Goal: Obtain resource: Download file/media

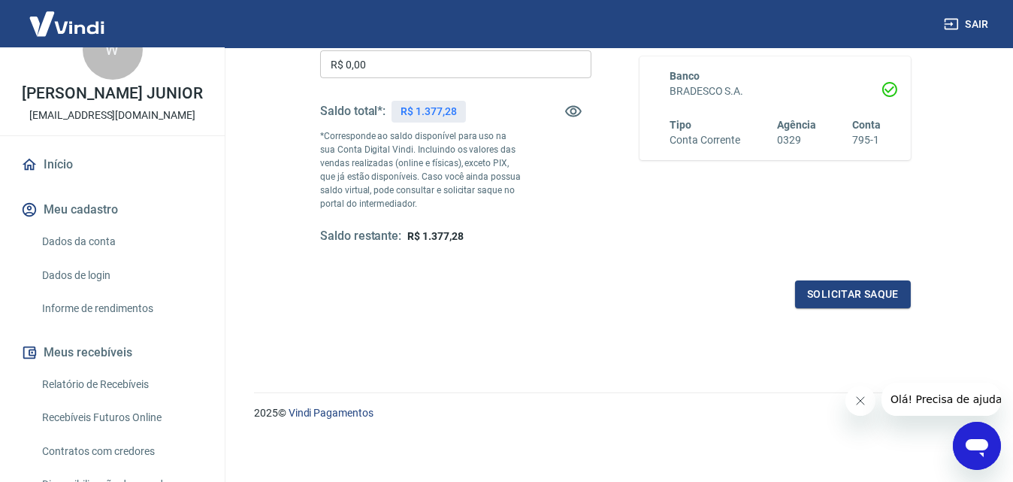
scroll to position [75, 0]
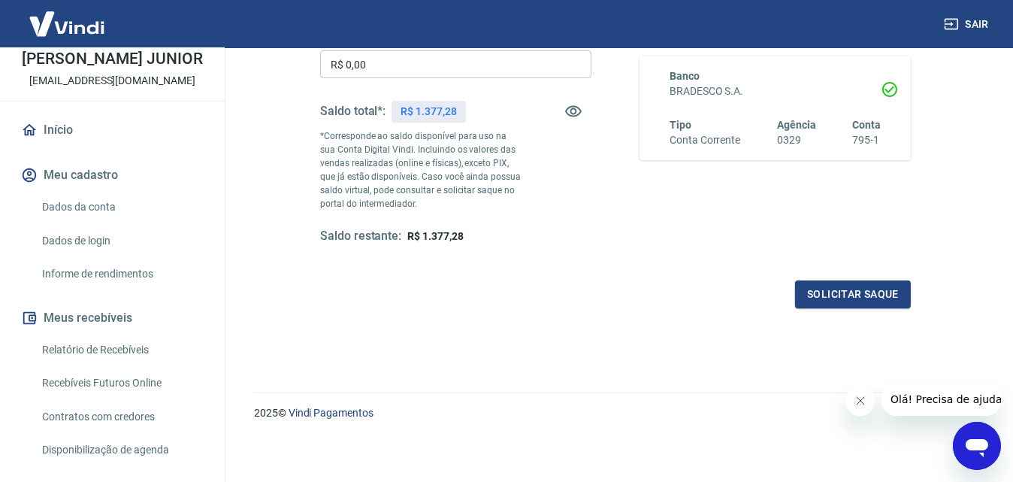
click at [116, 357] on link "Relatório de Recebíveis" at bounding box center [121, 349] width 171 height 31
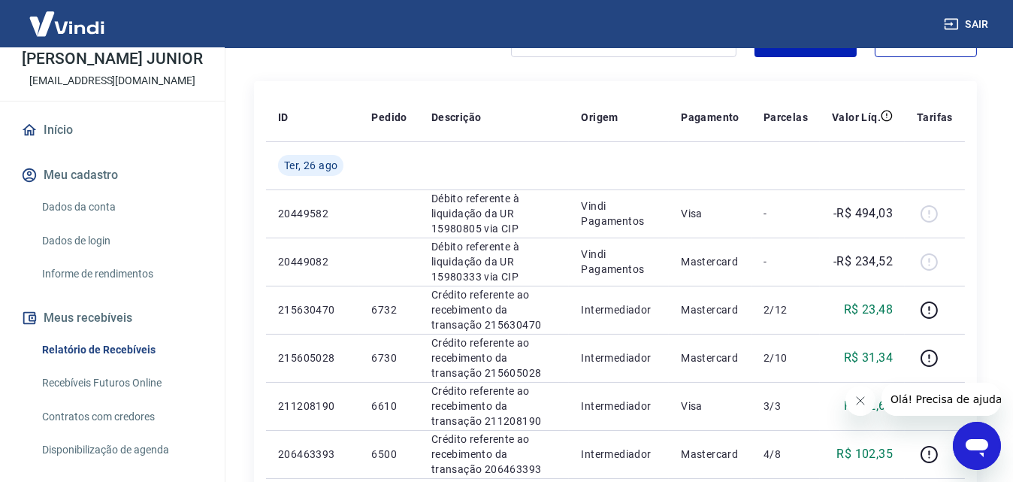
scroll to position [165, 0]
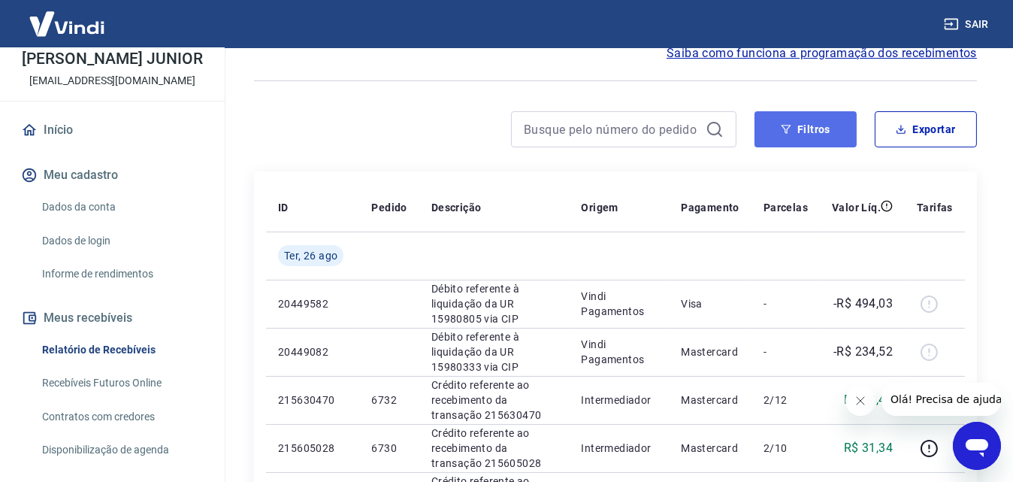
click at [784, 125] on icon "button" at bounding box center [787, 129] width 10 height 9
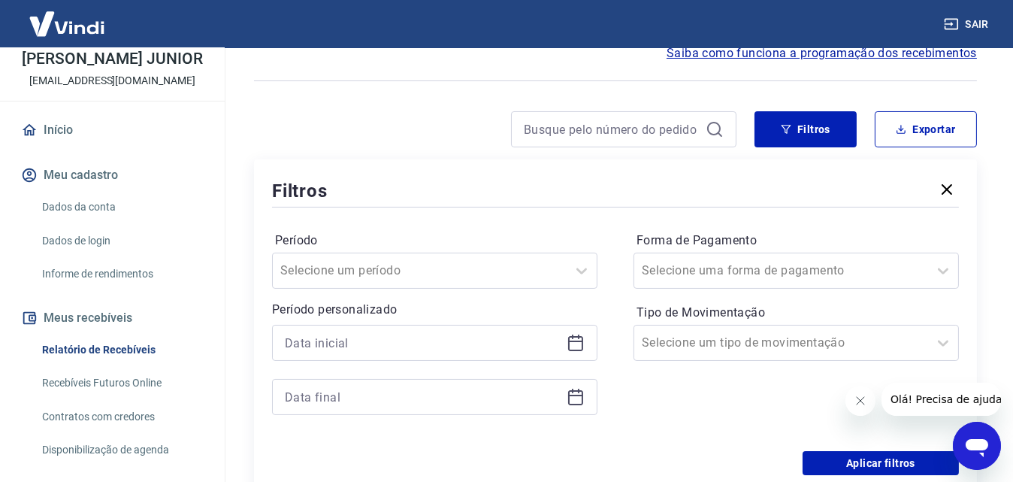
click at [576, 338] on icon at bounding box center [576, 343] width 18 height 18
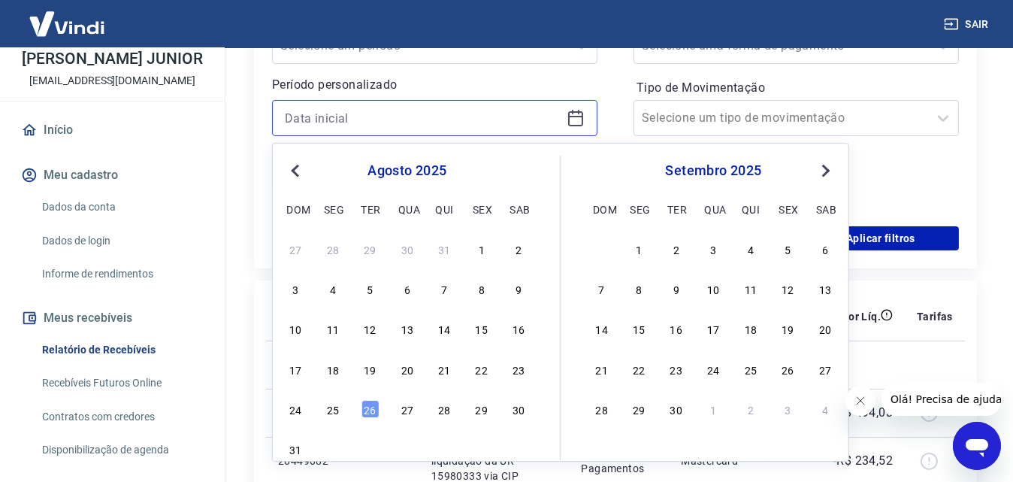
scroll to position [466, 0]
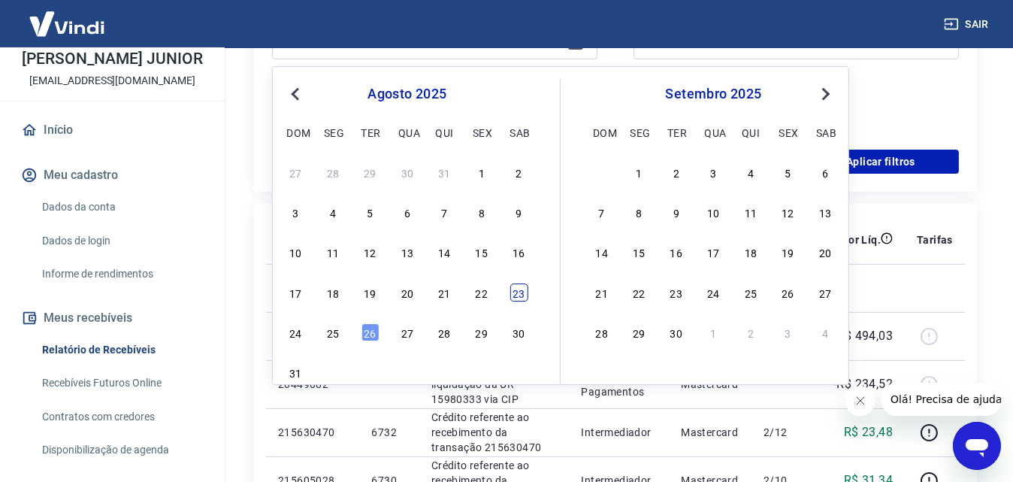
click at [518, 300] on div "23" at bounding box center [519, 292] width 18 height 18
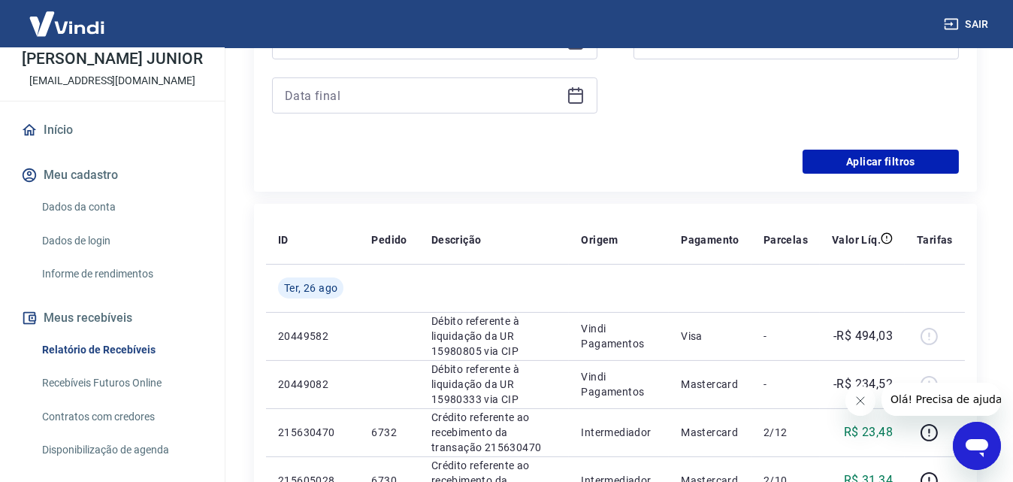
scroll to position [391, 0]
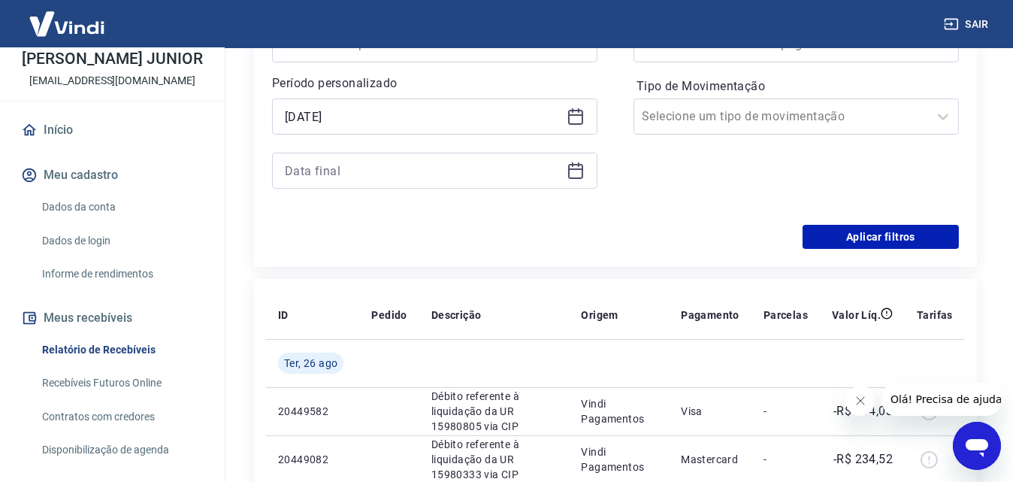
click at [580, 110] on icon at bounding box center [575, 117] width 15 height 15
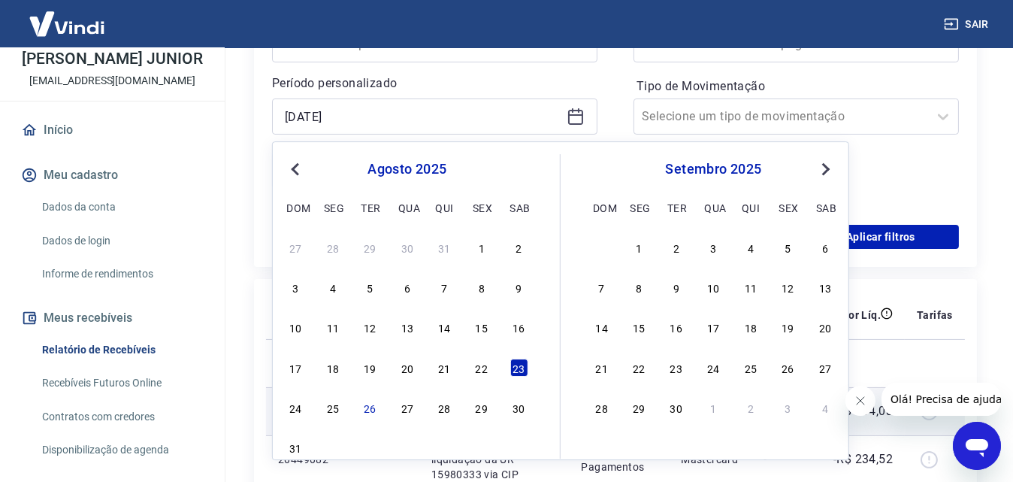
click at [337, 406] on div "25" at bounding box center [333, 407] width 18 height 18
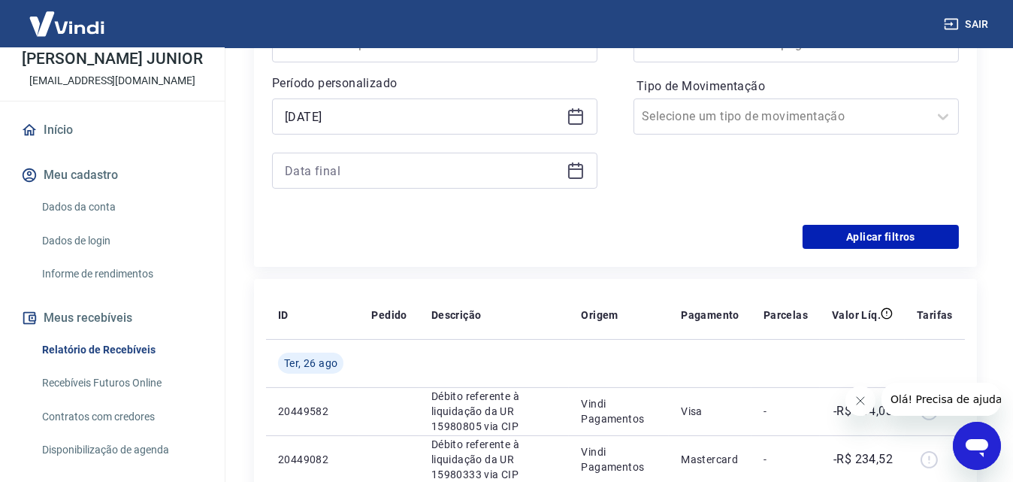
click at [574, 117] on icon at bounding box center [576, 116] width 18 height 18
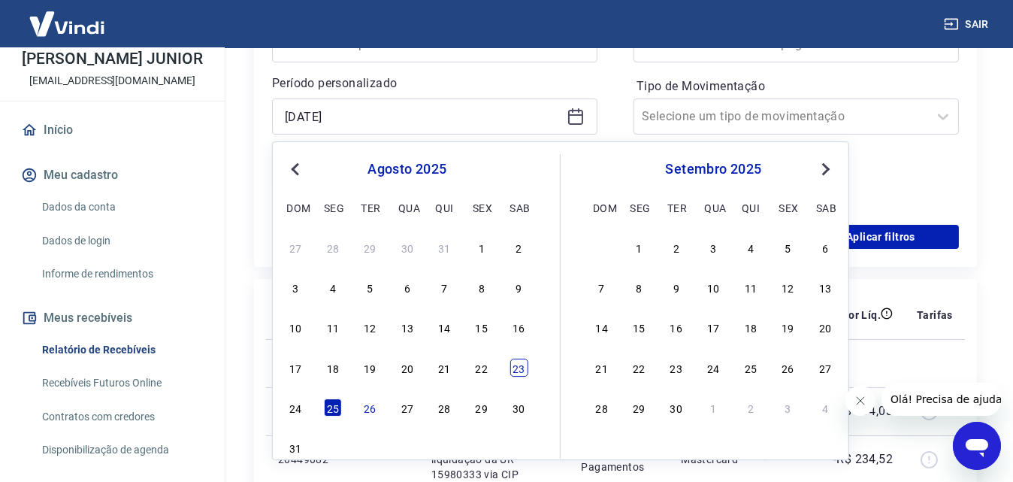
click at [515, 374] on div "23" at bounding box center [519, 367] width 18 height 18
type input "[DATE]"
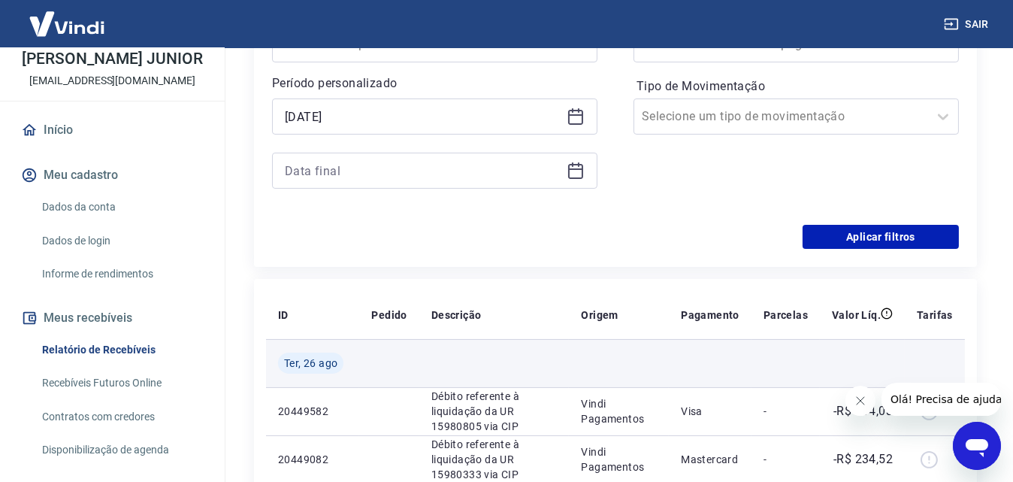
click at [519, 369] on td at bounding box center [494, 363] width 150 height 48
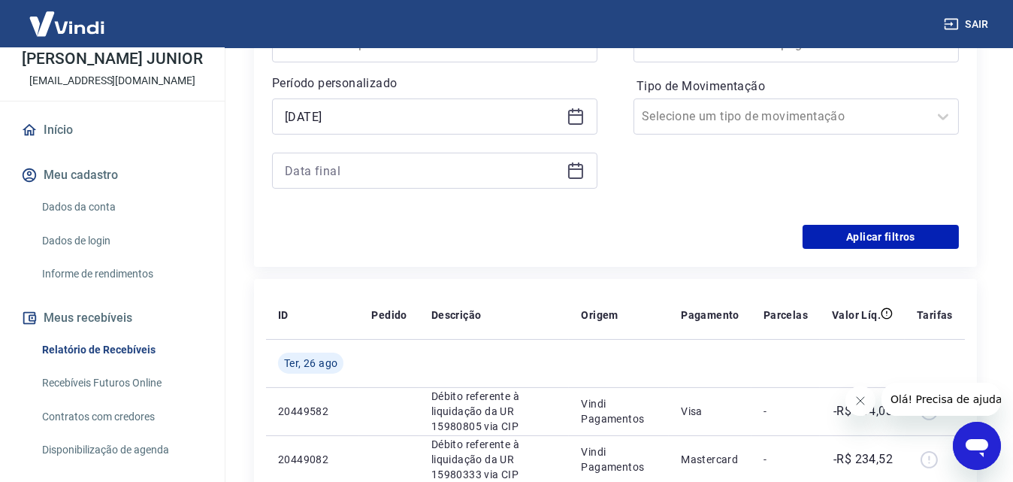
click at [574, 177] on icon at bounding box center [575, 171] width 15 height 15
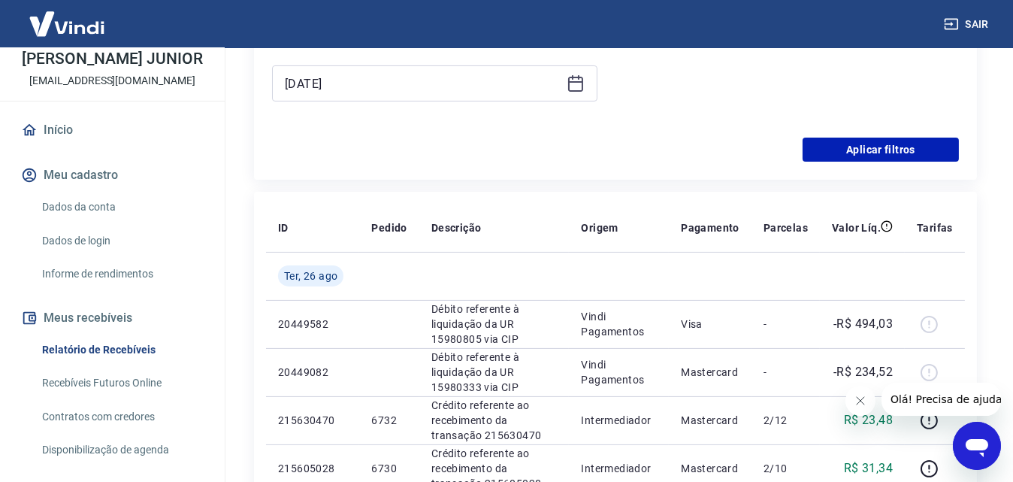
scroll to position [316, 0]
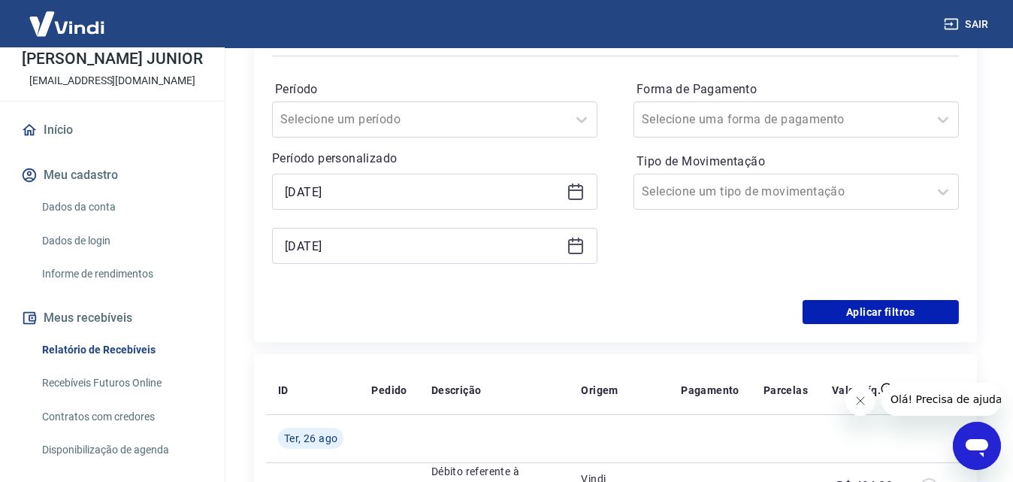
click at [574, 247] on icon at bounding box center [576, 246] width 18 height 18
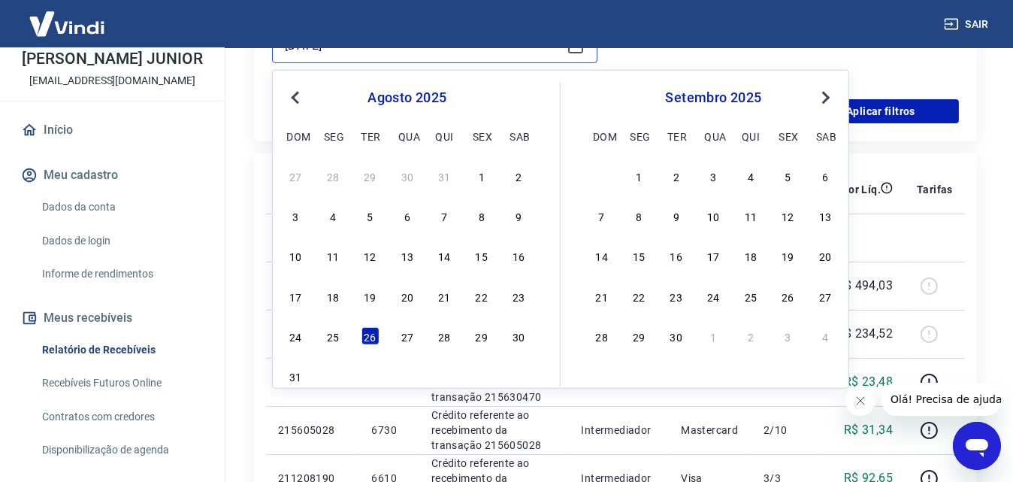
scroll to position [541, 0]
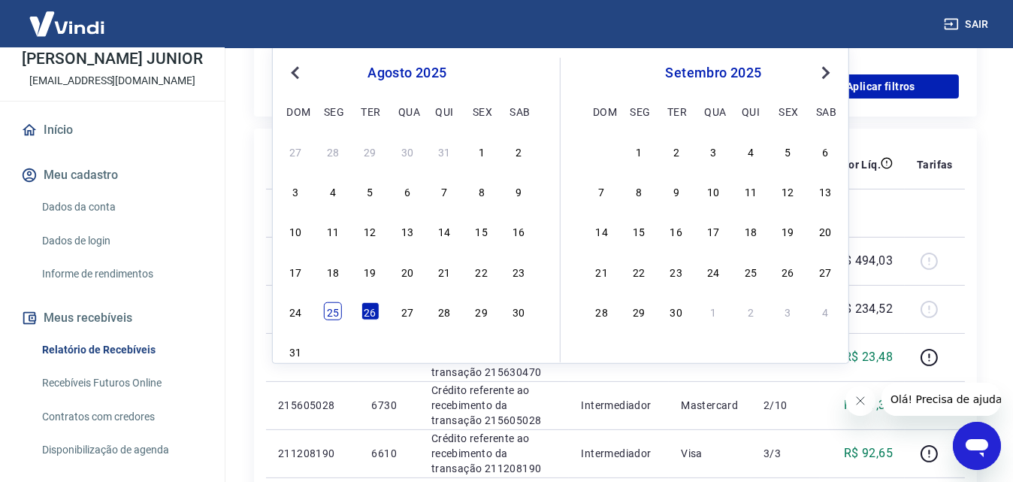
click at [336, 313] on div "25" at bounding box center [333, 311] width 18 height 18
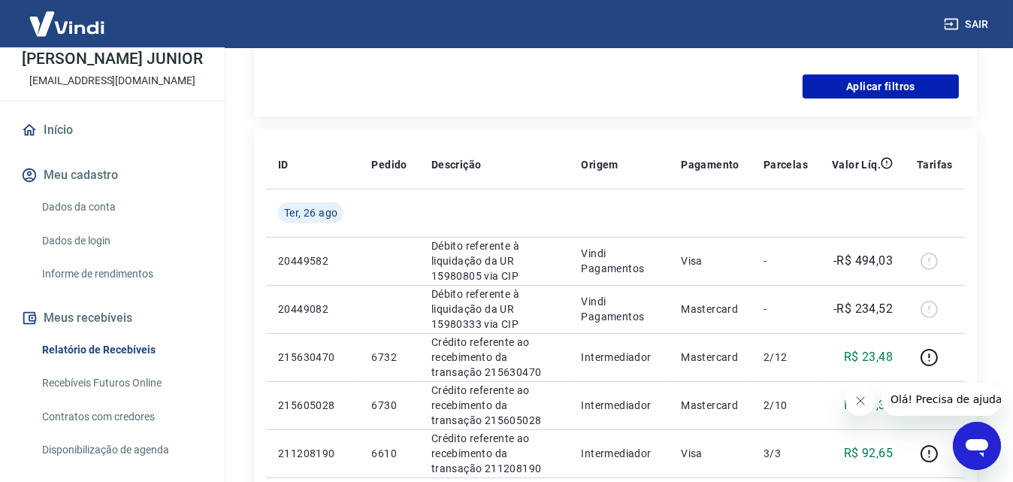
type input "[DATE]"
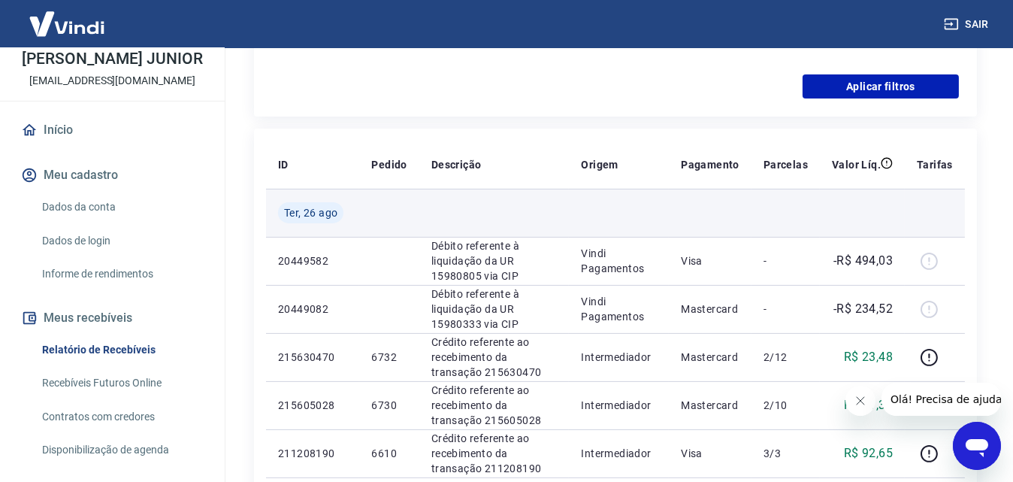
scroll to position [391, 0]
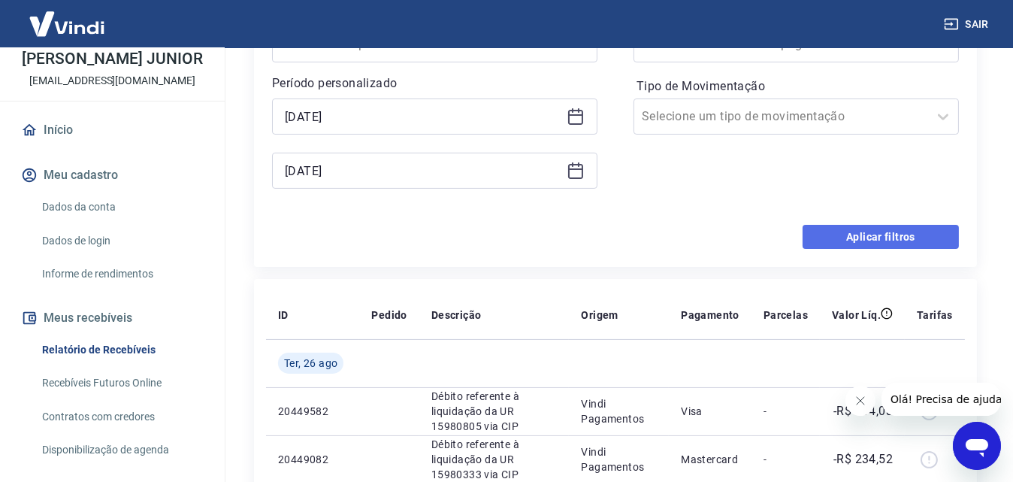
click at [878, 228] on button "Aplicar filtros" at bounding box center [881, 237] width 156 height 24
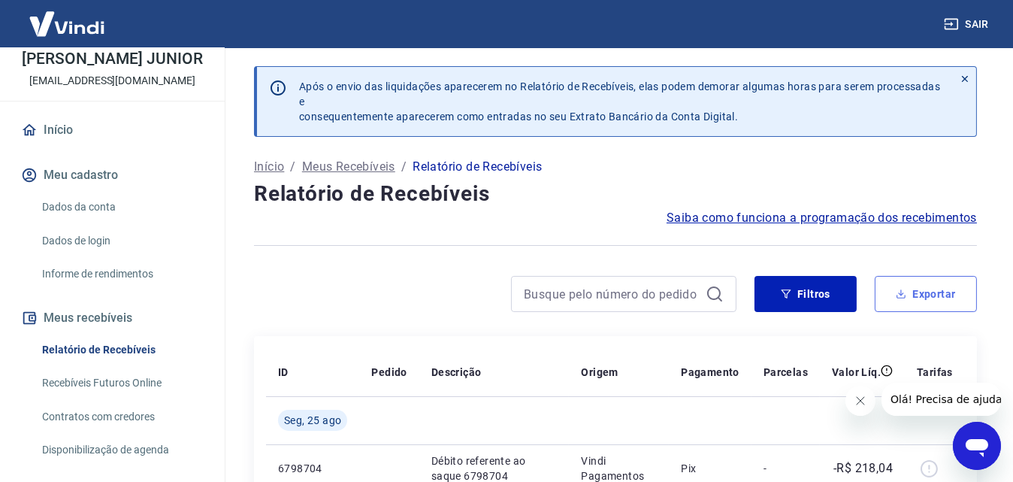
click at [915, 283] on button "Exportar" at bounding box center [926, 294] width 102 height 36
type input "[DATE]"
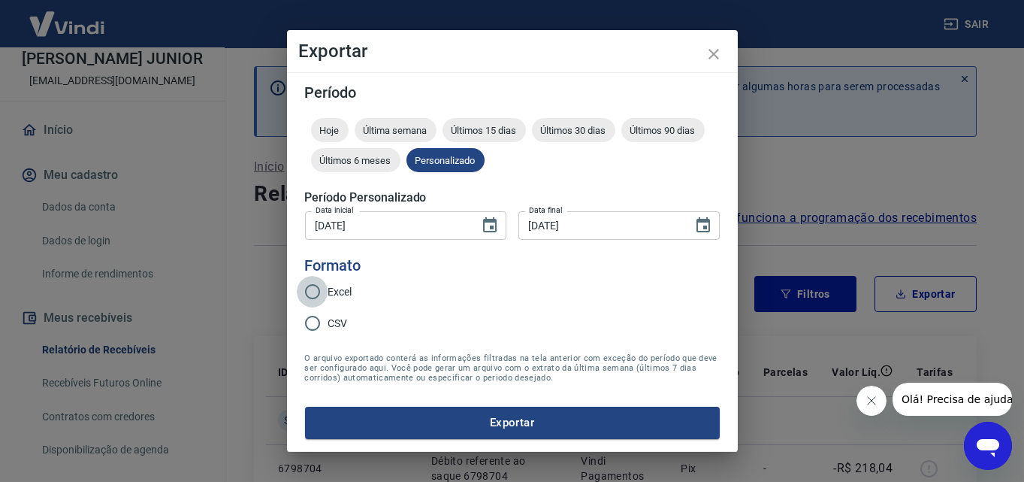
click at [319, 287] on input "Excel" at bounding box center [313, 292] width 32 height 32
radio input "true"
click at [528, 416] on button "Exportar" at bounding box center [512, 423] width 415 height 32
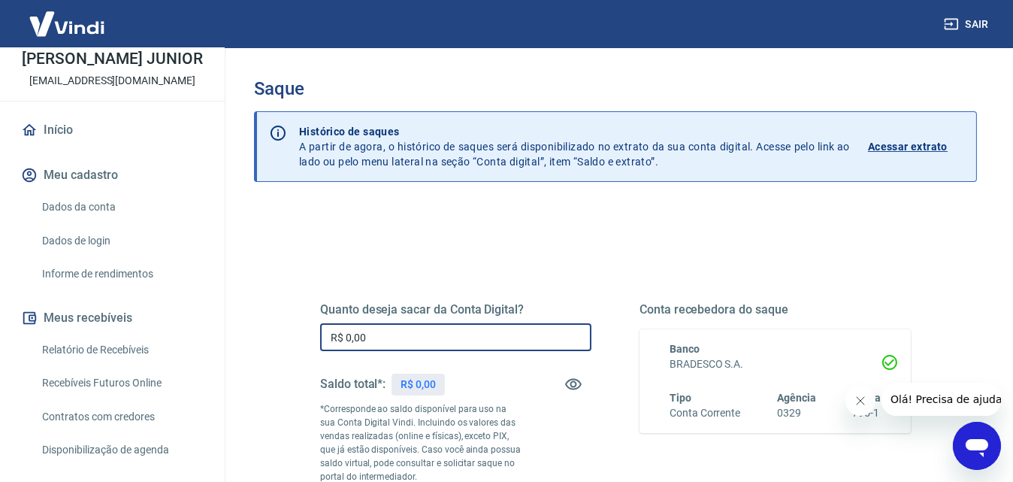
click at [437, 337] on input "R$ 0,00" at bounding box center [455, 337] width 271 height 28
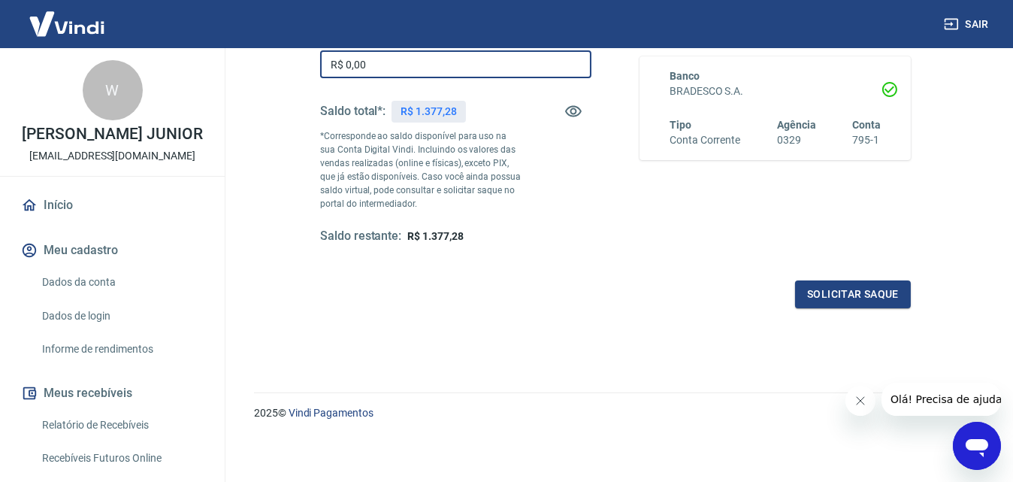
click at [123, 440] on link "Relatório de Recebíveis" at bounding box center [121, 425] width 171 height 31
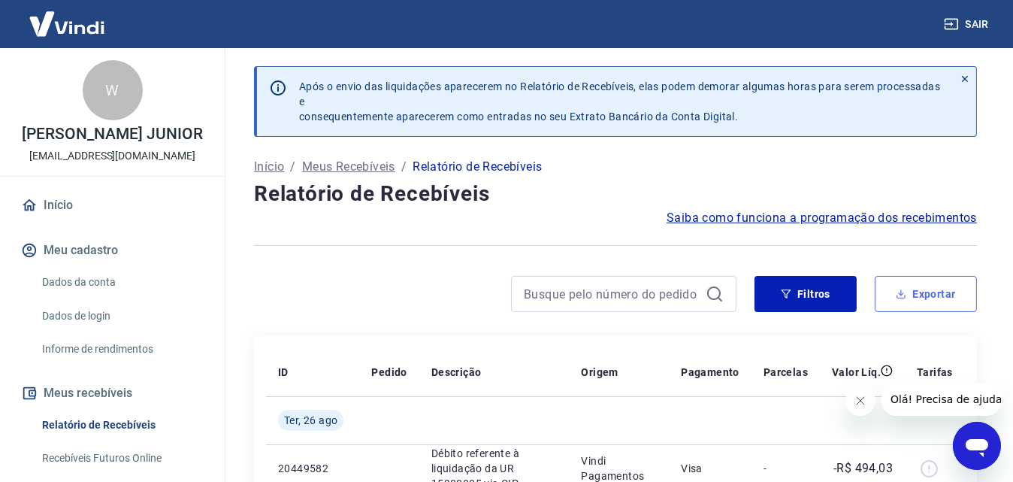
click at [909, 288] on button "Exportar" at bounding box center [926, 294] width 102 height 36
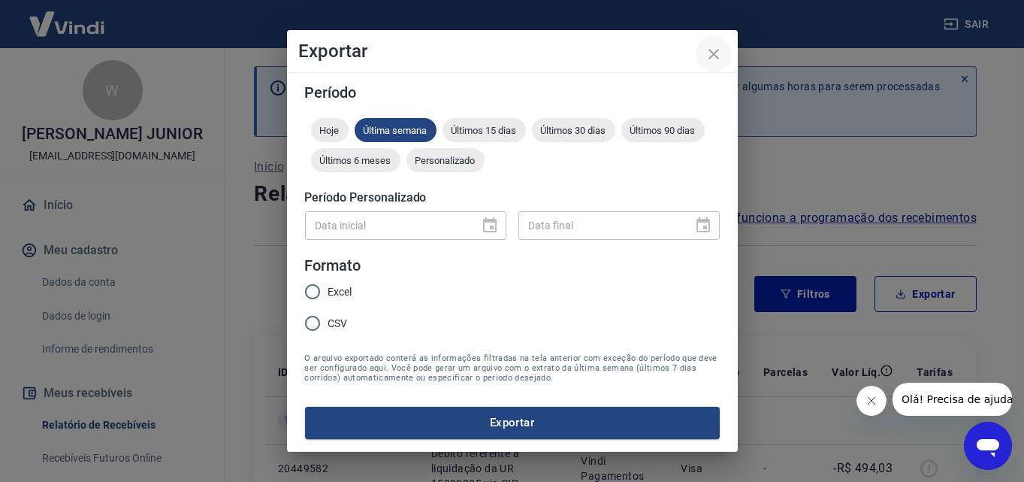
click at [708, 55] on icon "close" at bounding box center [714, 54] width 18 height 18
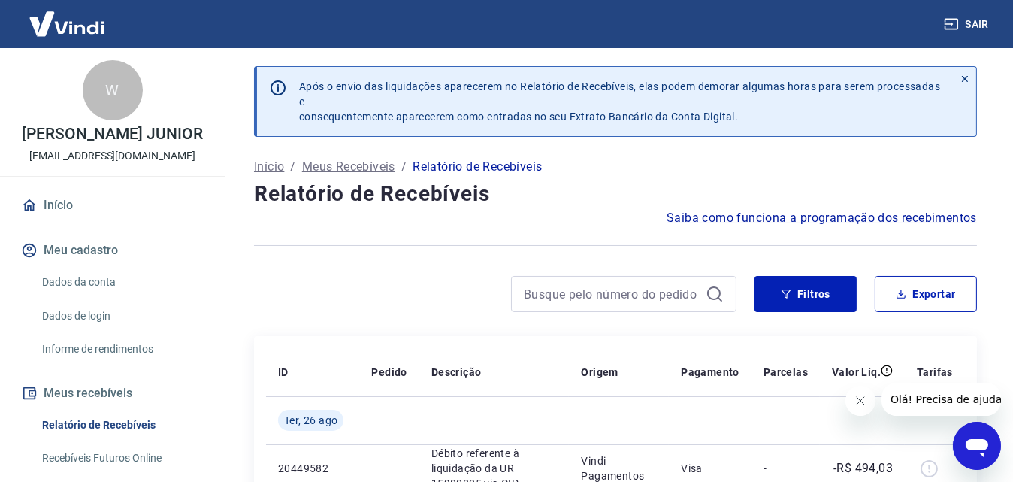
click at [768, 35] on div "Sair" at bounding box center [506, 24] width 1013 height 48
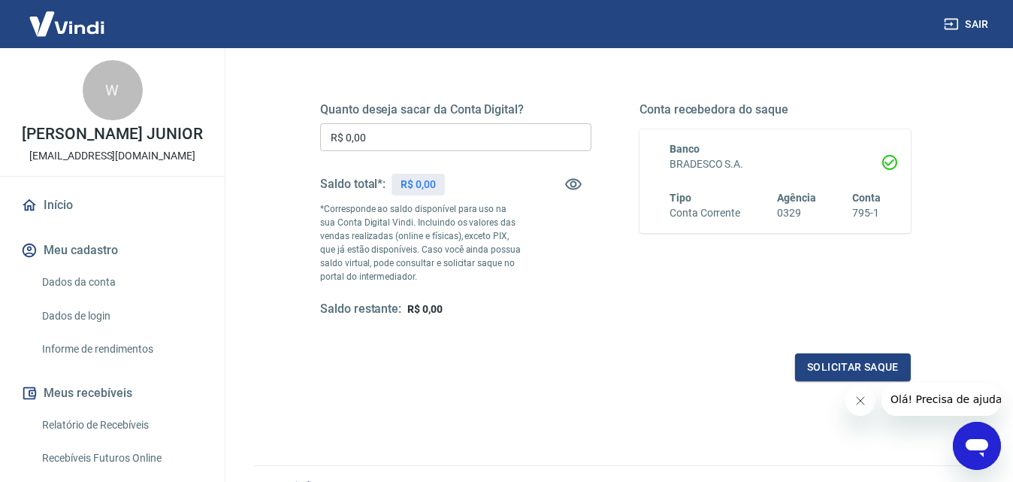
scroll to position [225, 0]
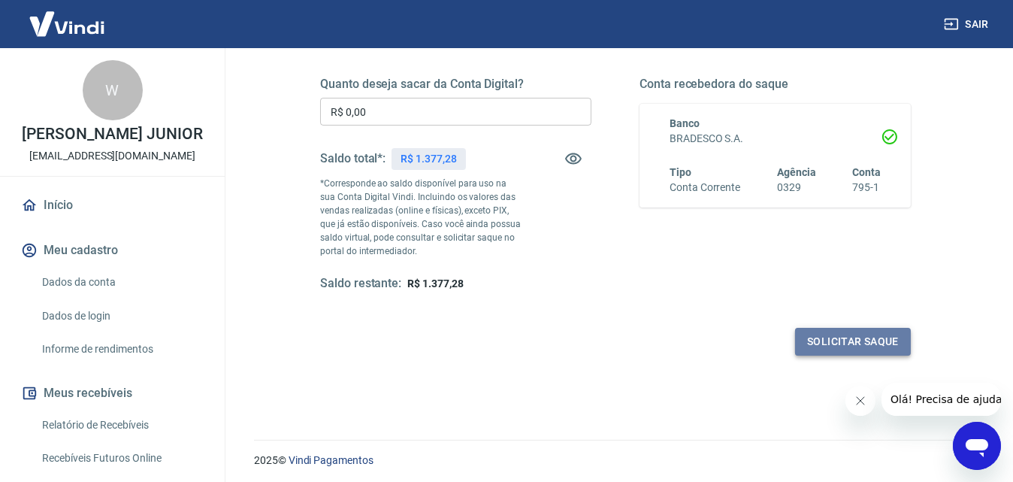
click at [863, 342] on button "Solicitar saque" at bounding box center [853, 342] width 116 height 28
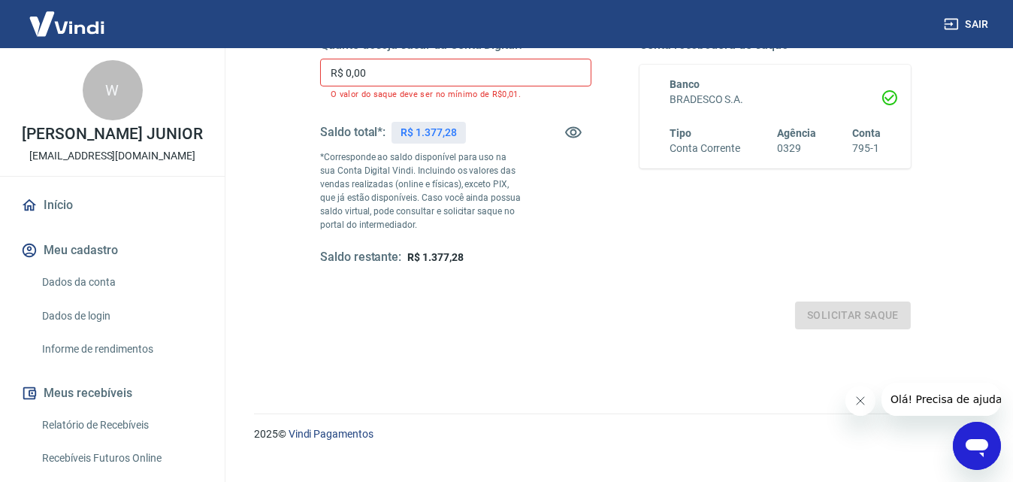
scroll to position [286, 0]
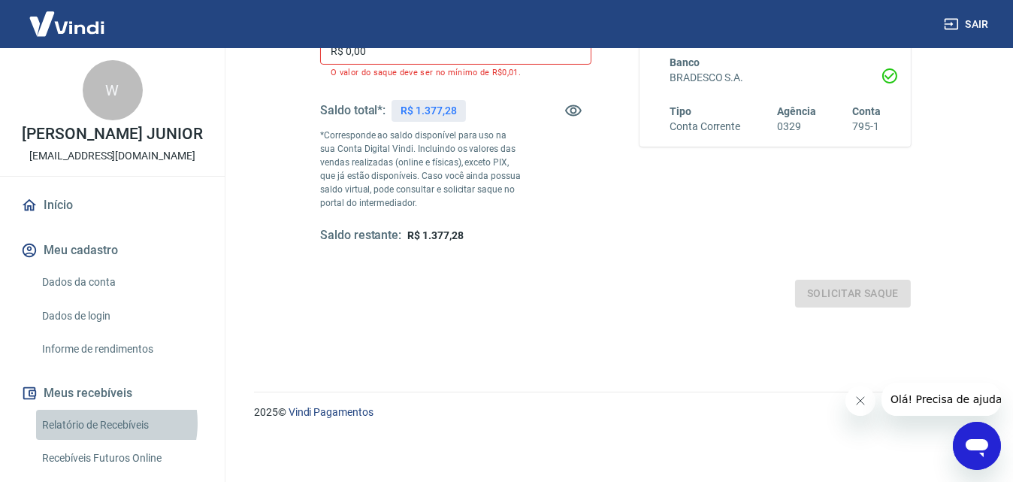
click at [101, 438] on link "Relatório de Recebíveis" at bounding box center [121, 425] width 171 height 31
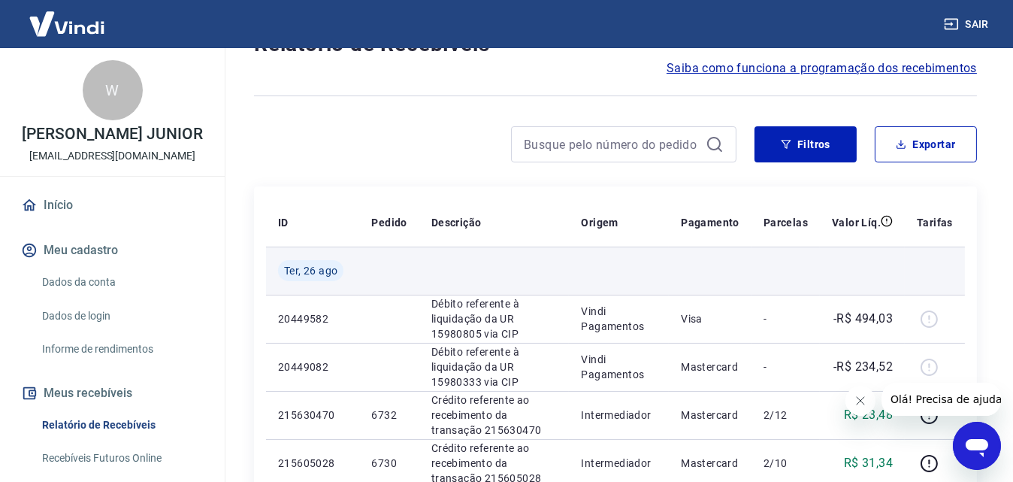
scroll to position [14, 0]
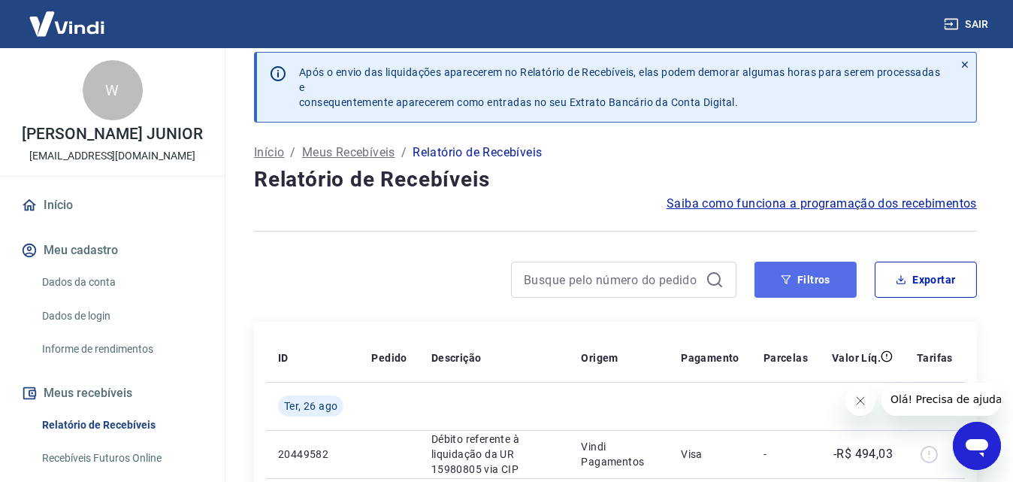
click at [802, 280] on button "Filtros" at bounding box center [806, 280] width 102 height 36
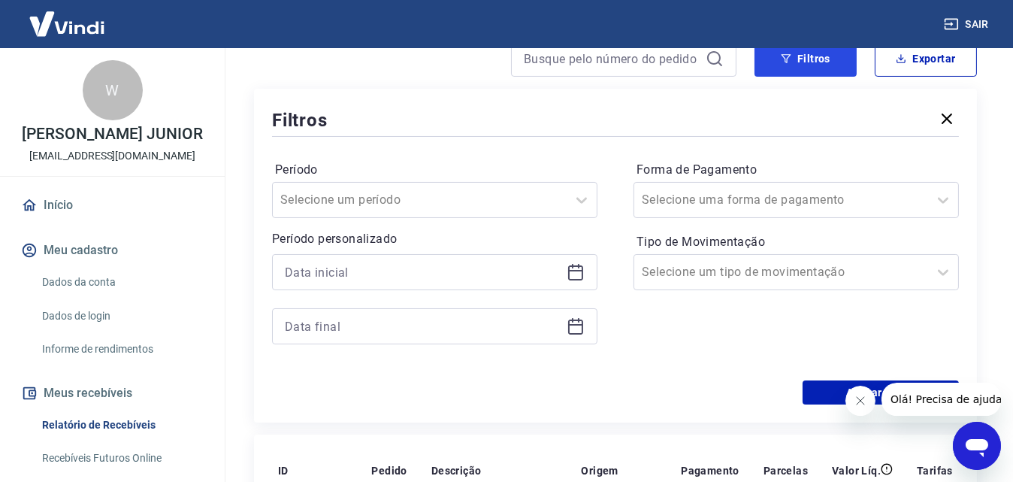
scroll to position [240, 0]
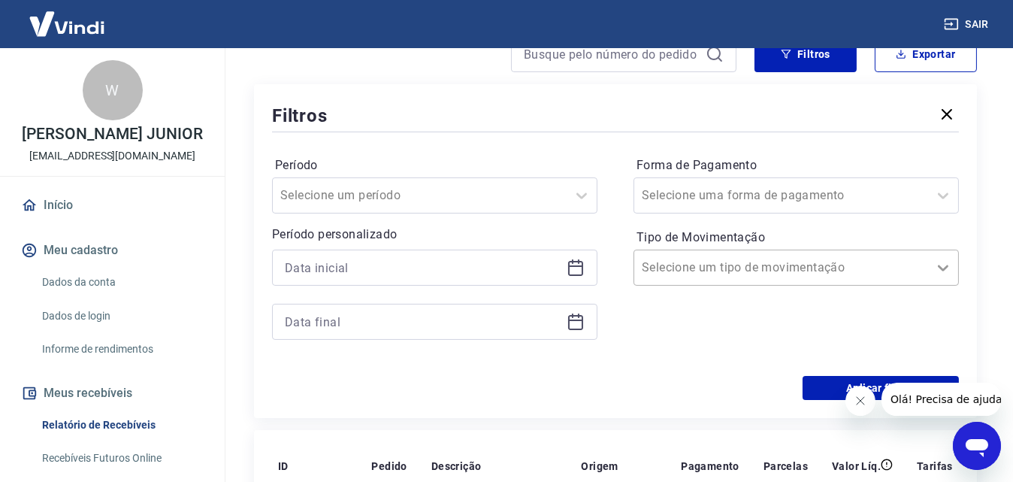
click at [947, 265] on icon at bounding box center [943, 268] width 18 height 18
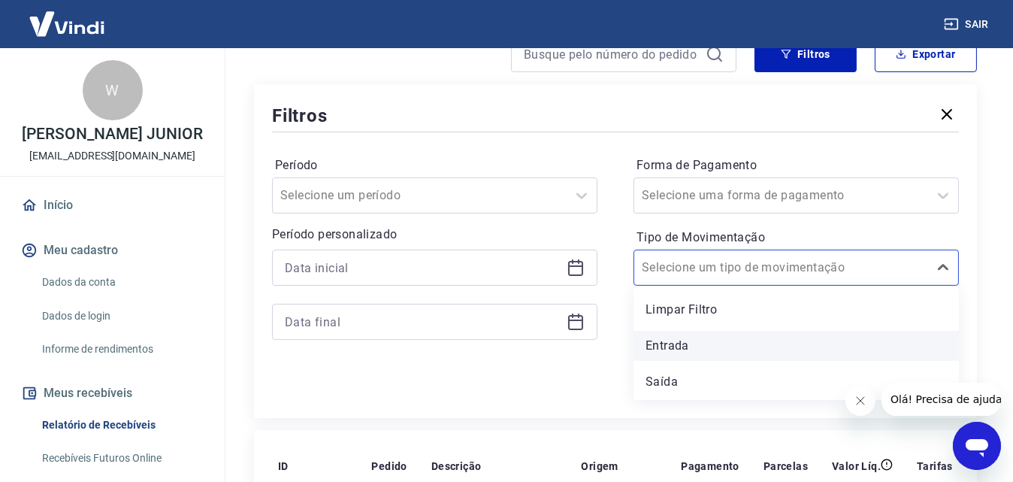
click at [673, 346] on div "Entrada" at bounding box center [796, 346] width 325 height 30
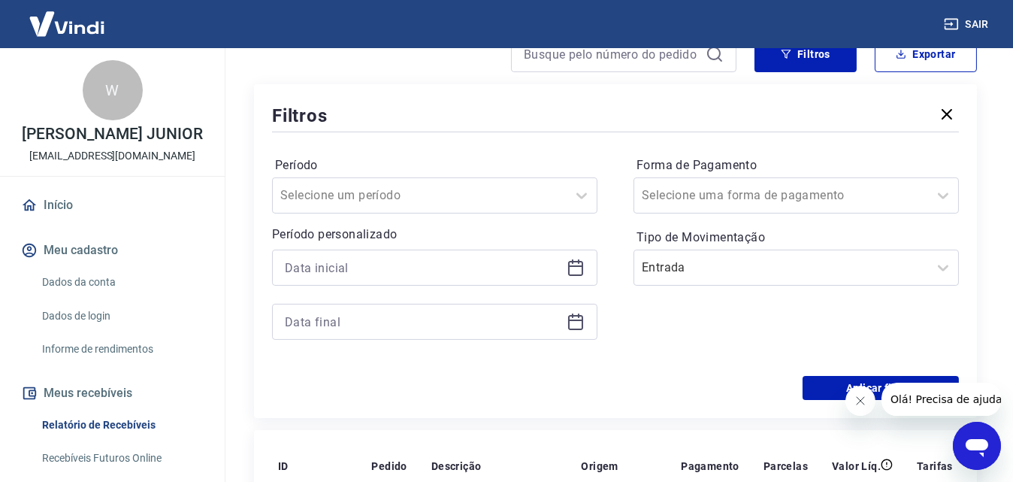
click at [579, 271] on icon at bounding box center [576, 268] width 18 height 18
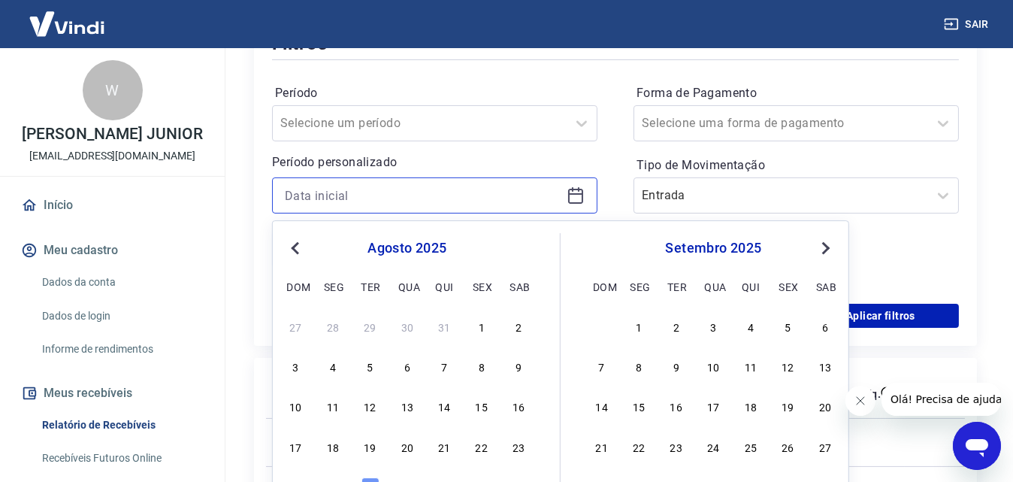
scroll to position [391, 0]
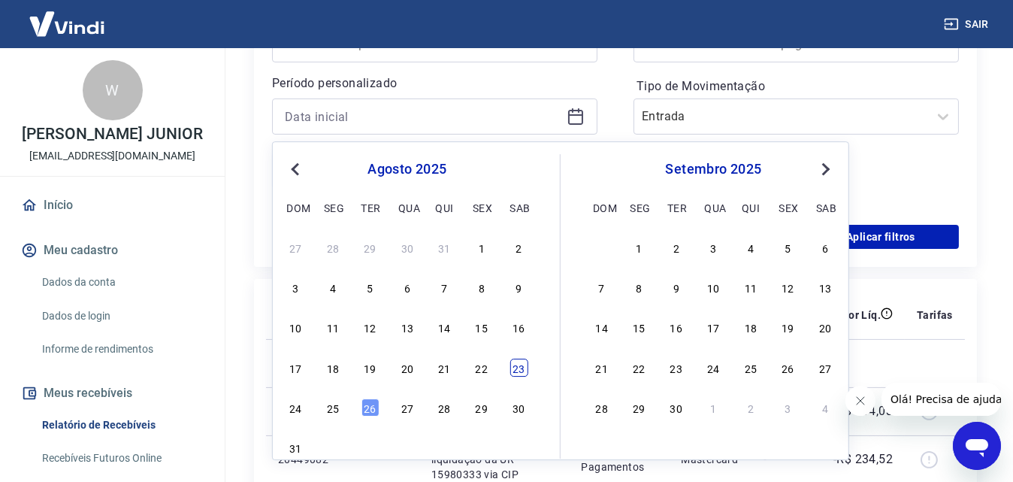
click at [519, 367] on div "23" at bounding box center [519, 367] width 18 height 18
type input "[DATE]"
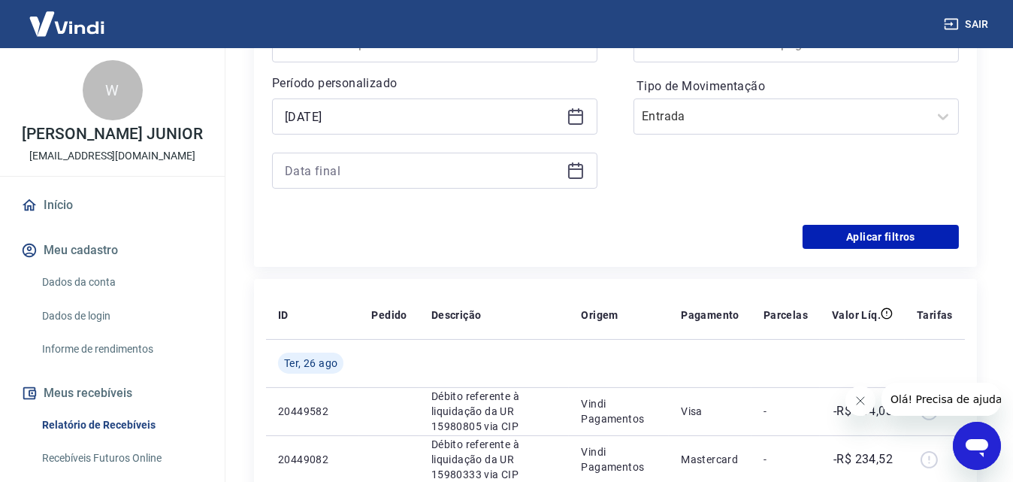
click at [579, 177] on icon at bounding box center [575, 171] width 15 height 15
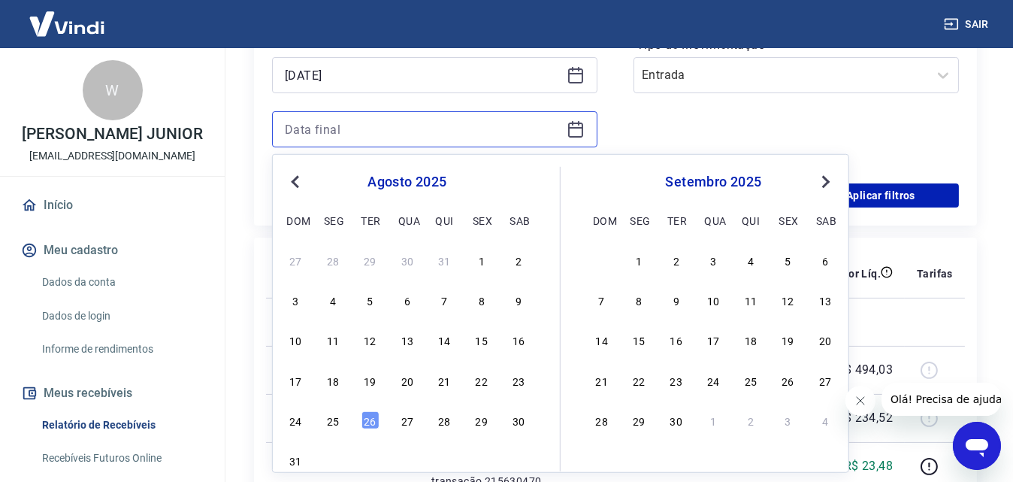
scroll to position [541, 0]
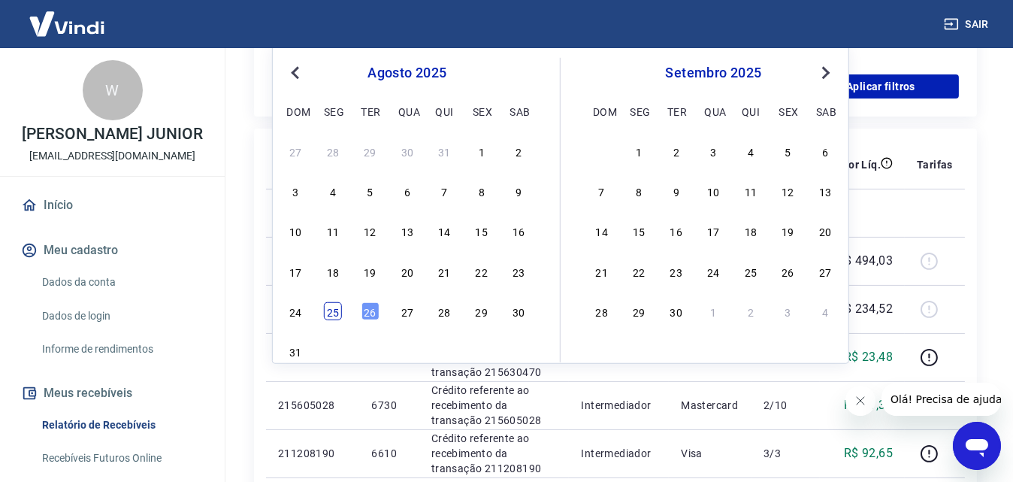
click at [337, 316] on div "25" at bounding box center [333, 311] width 18 height 18
type input "[DATE]"
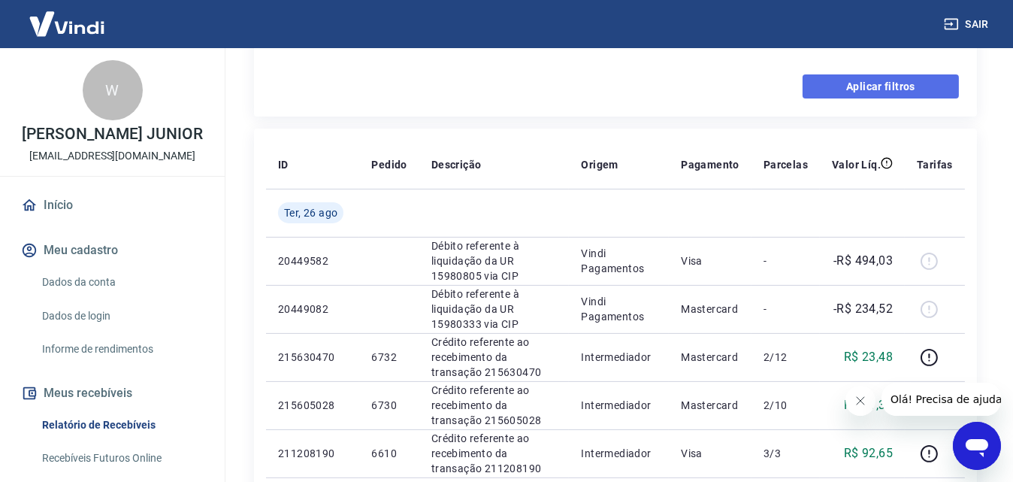
click at [878, 86] on button "Aplicar filtros" at bounding box center [881, 86] width 156 height 24
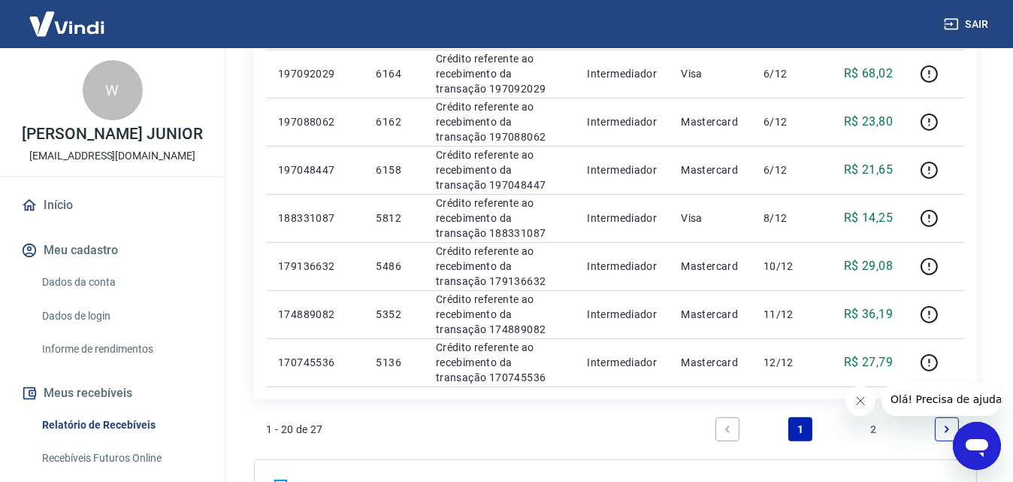
scroll to position [1142, 0]
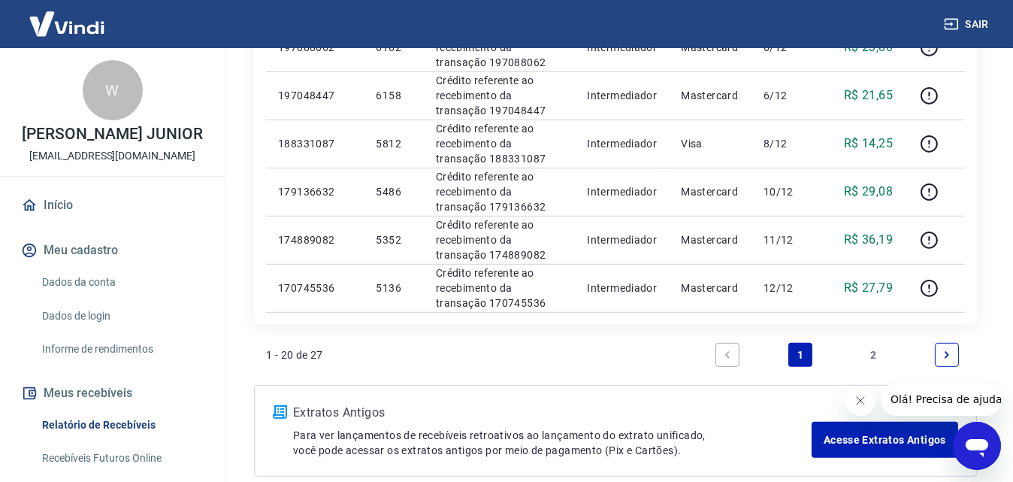
click at [943, 354] on icon "Next page" at bounding box center [947, 354] width 11 height 11
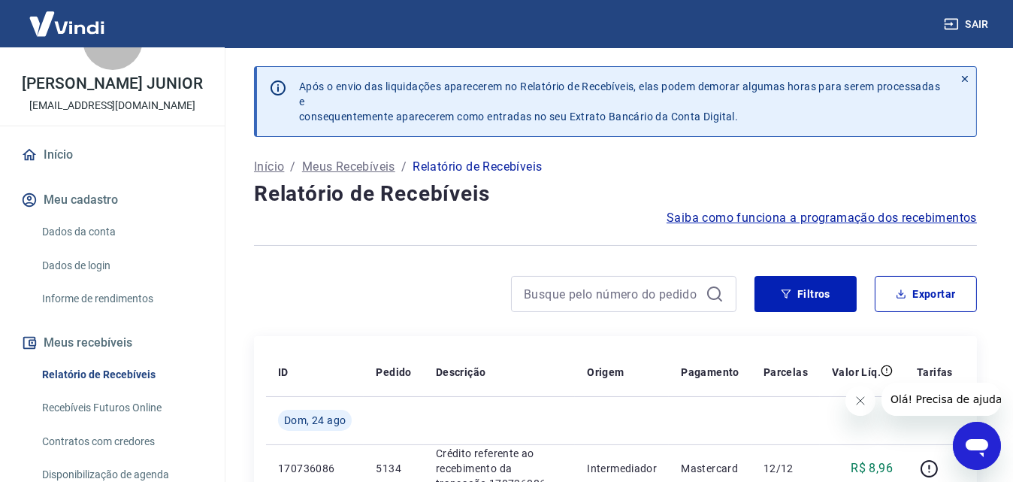
scroll to position [75, 0]
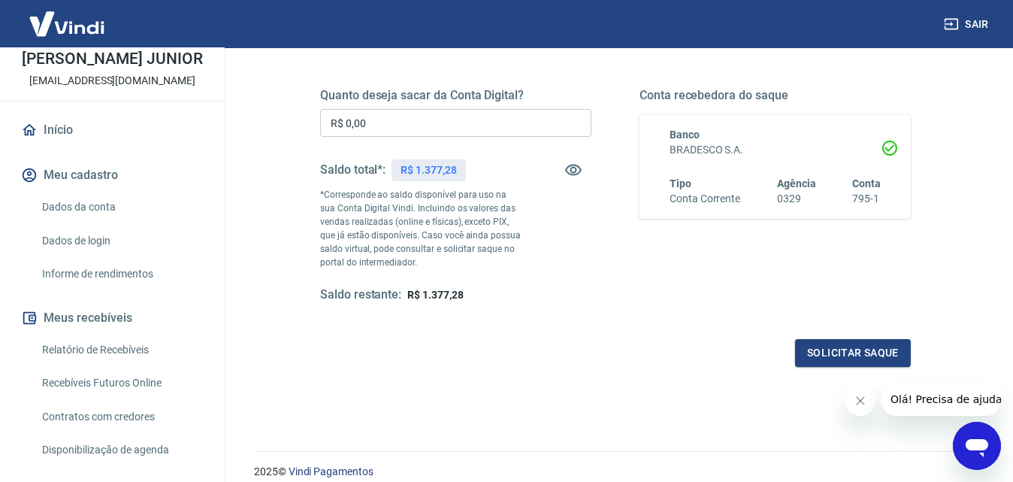
scroll to position [225, 0]
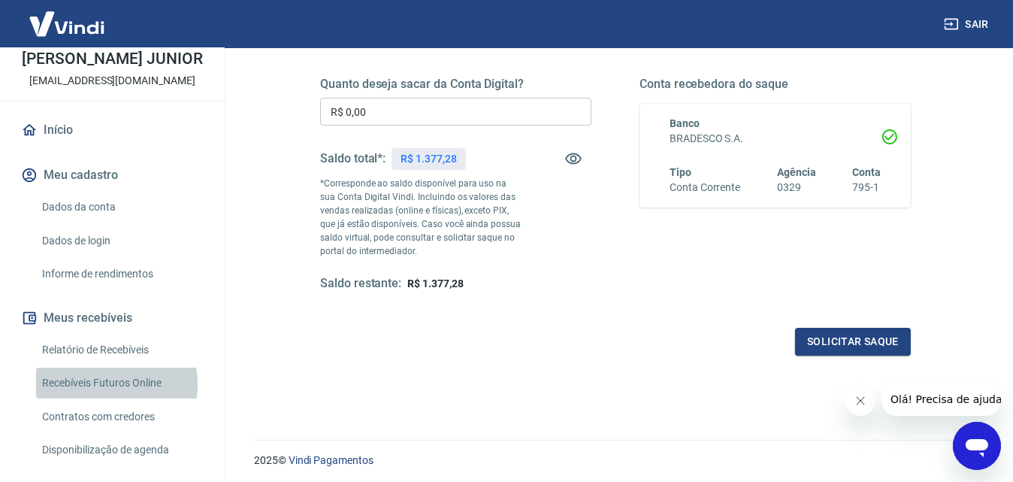
click at [98, 398] on link "Recebíveis Futuros Online" at bounding box center [121, 383] width 171 height 31
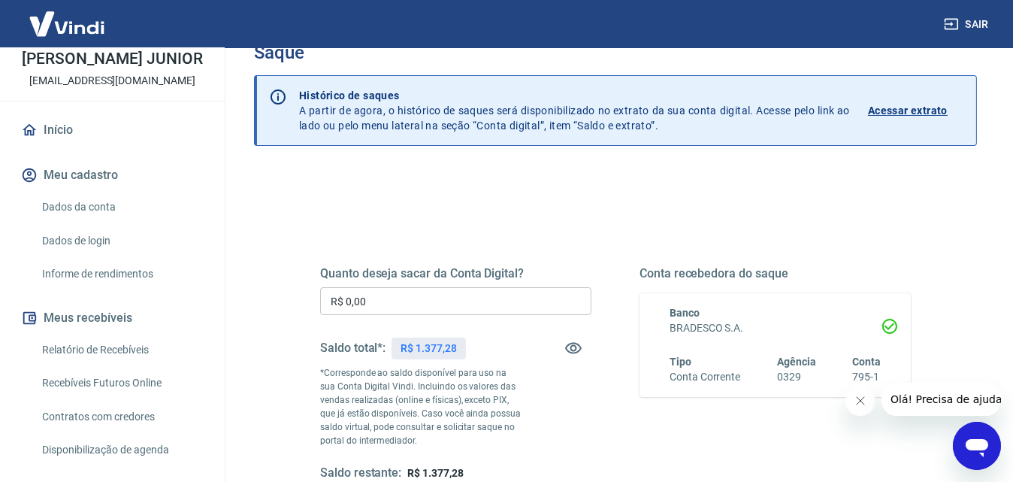
scroll to position [0, 0]
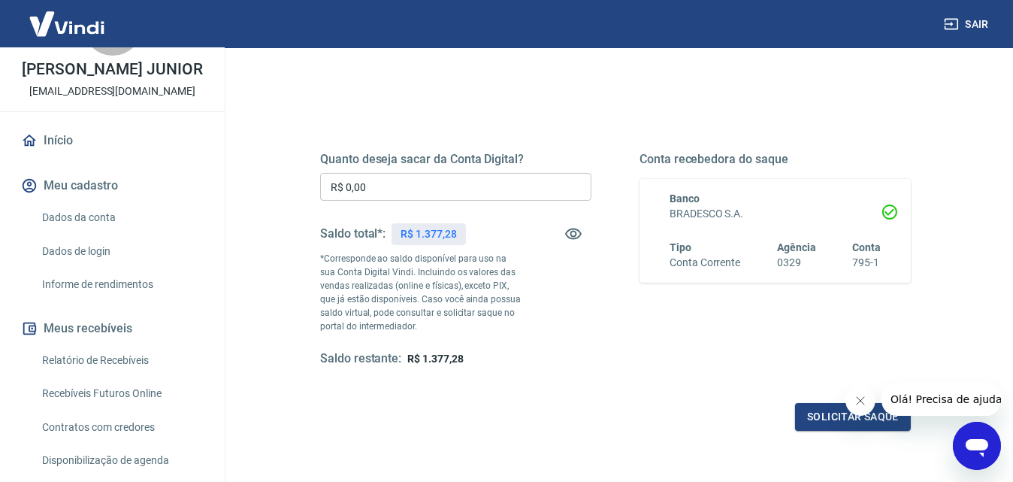
scroll to position [150, 0]
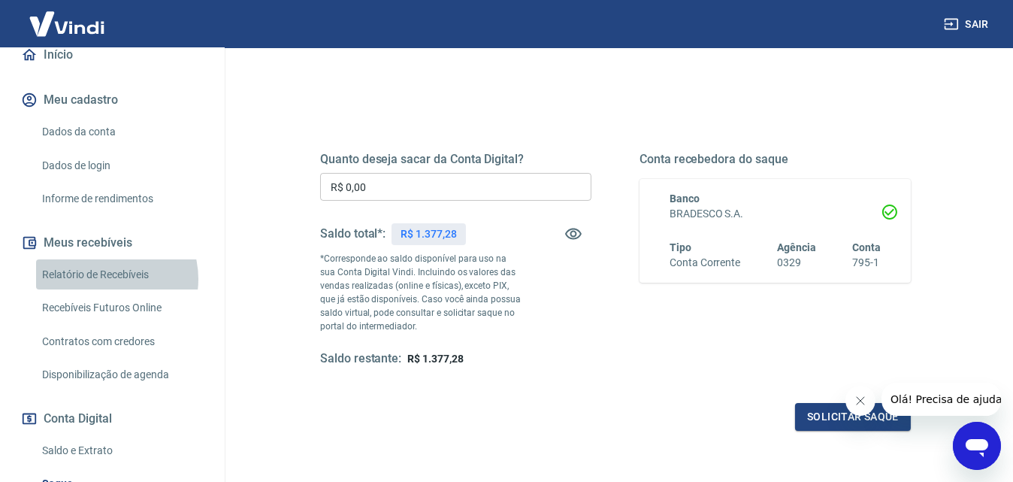
click at [106, 290] on link "Relatório de Recebíveis" at bounding box center [121, 274] width 171 height 31
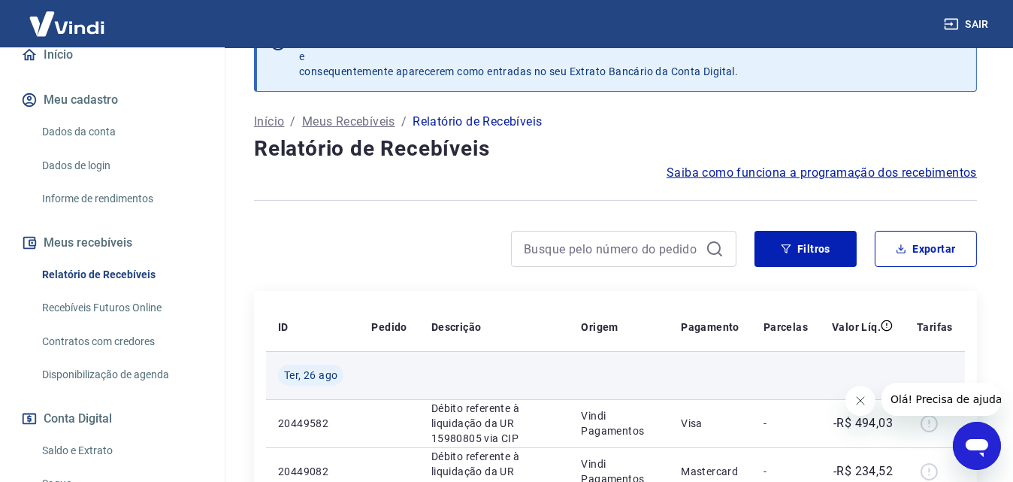
scroll to position [150, 0]
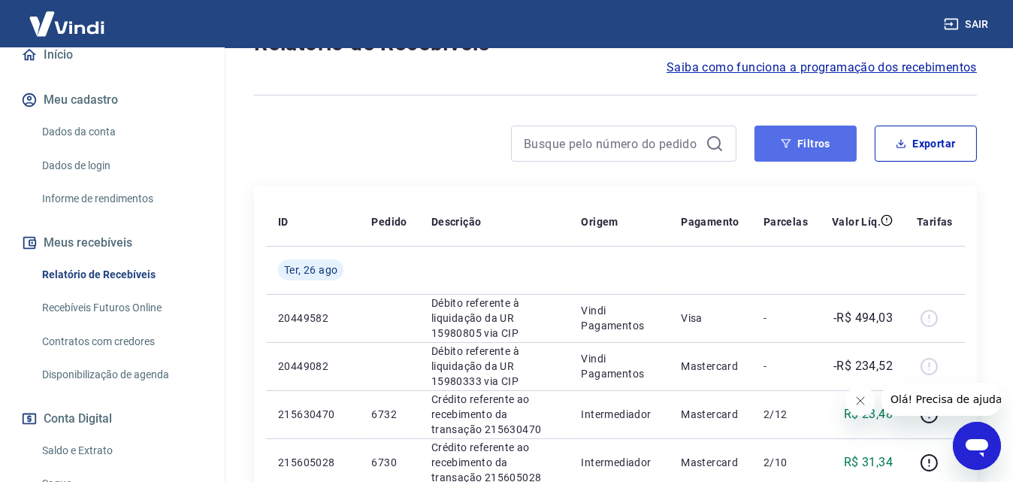
click at [816, 153] on button "Filtros" at bounding box center [806, 144] width 102 height 36
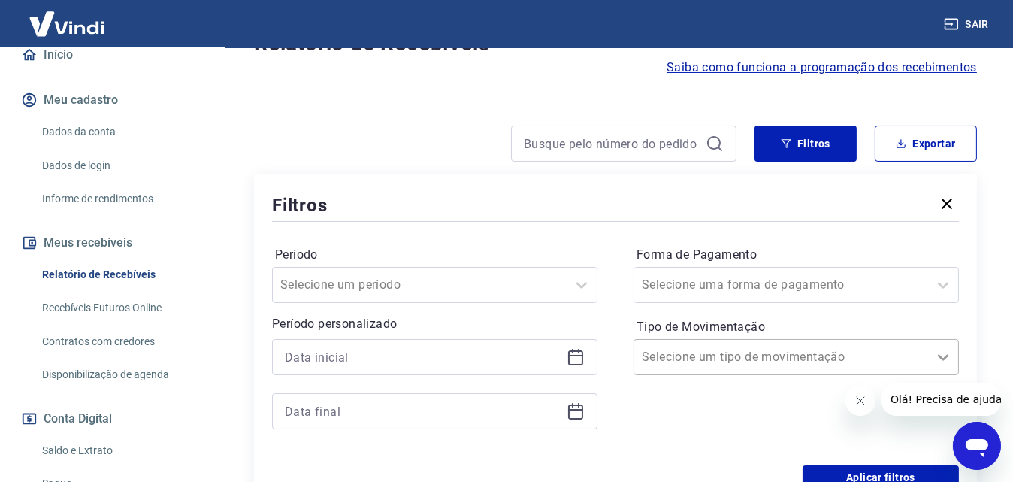
click at [954, 362] on div at bounding box center [943, 357] width 30 height 30
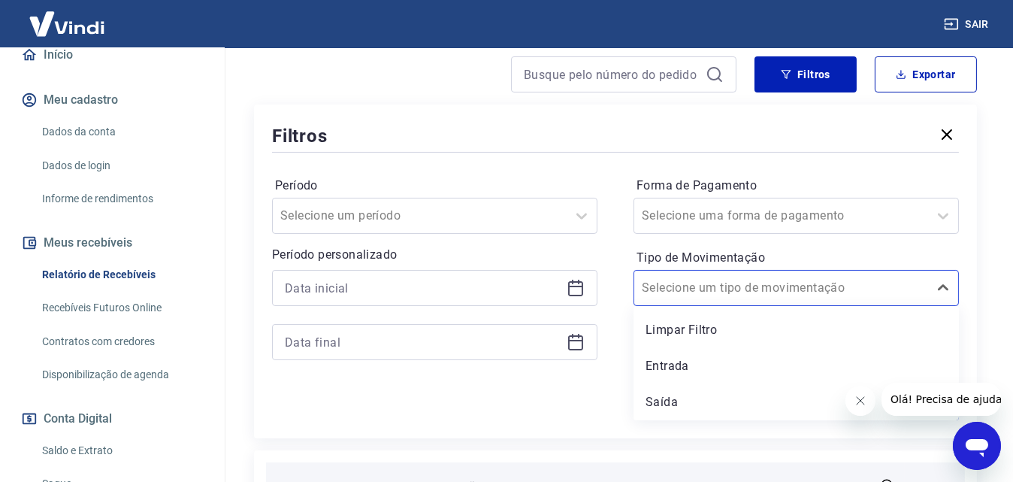
scroll to position [383, 0]
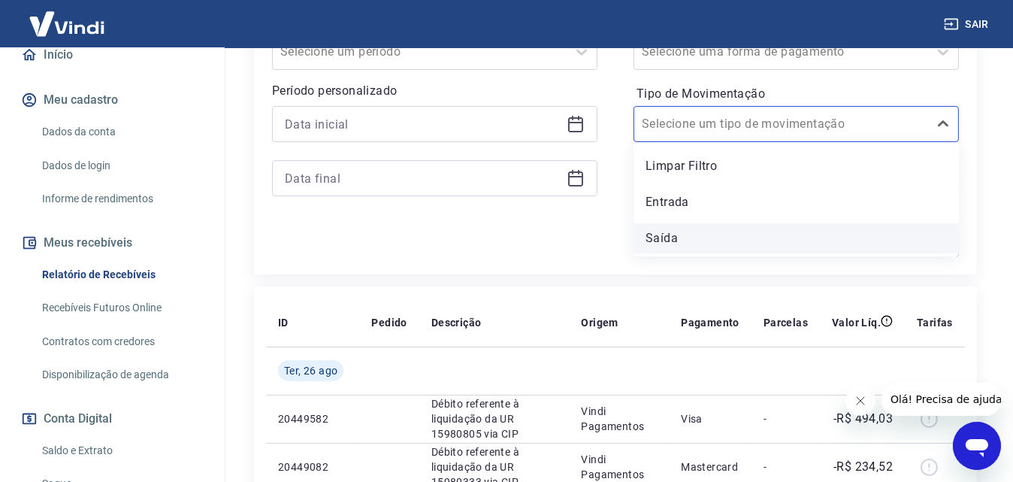
click at [669, 238] on div "Saída" at bounding box center [796, 238] width 325 height 30
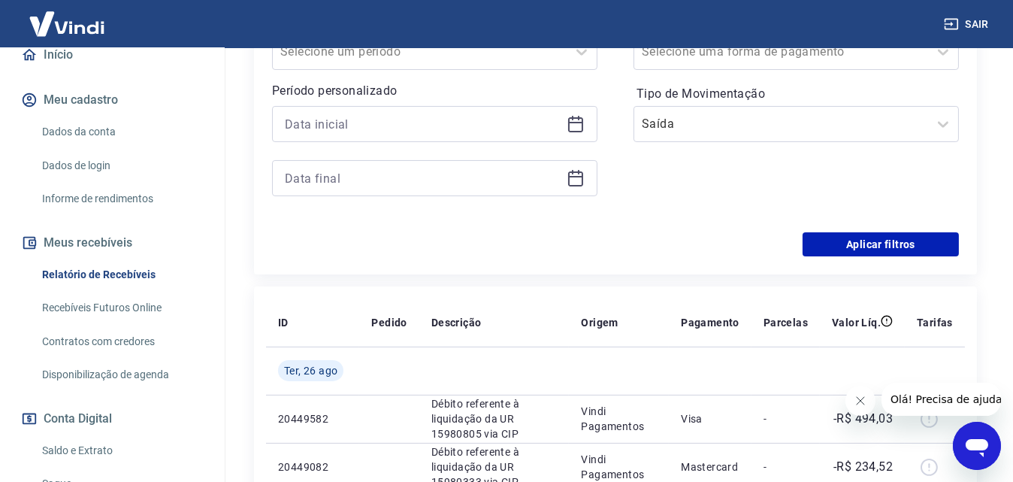
click at [570, 126] on icon at bounding box center [576, 124] width 18 height 18
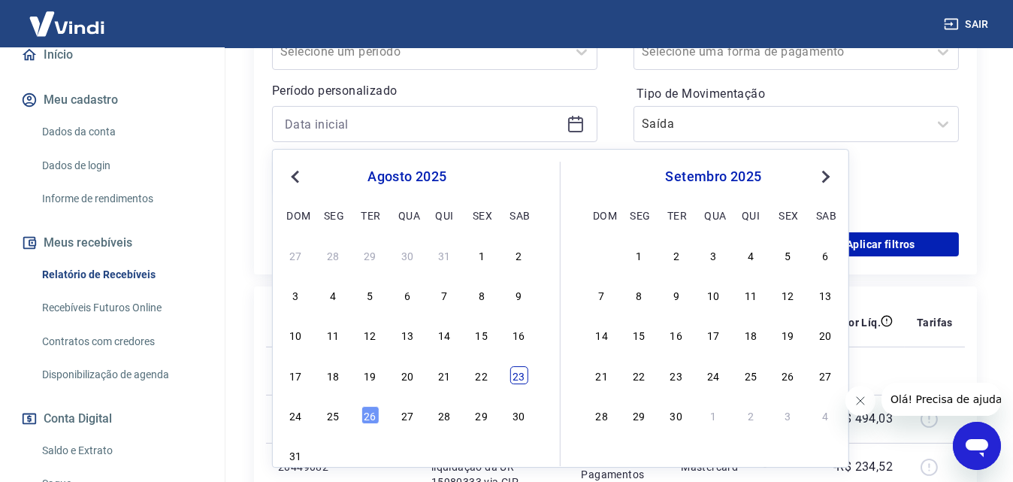
click at [521, 381] on div "23" at bounding box center [519, 375] width 18 height 18
type input "[DATE]"
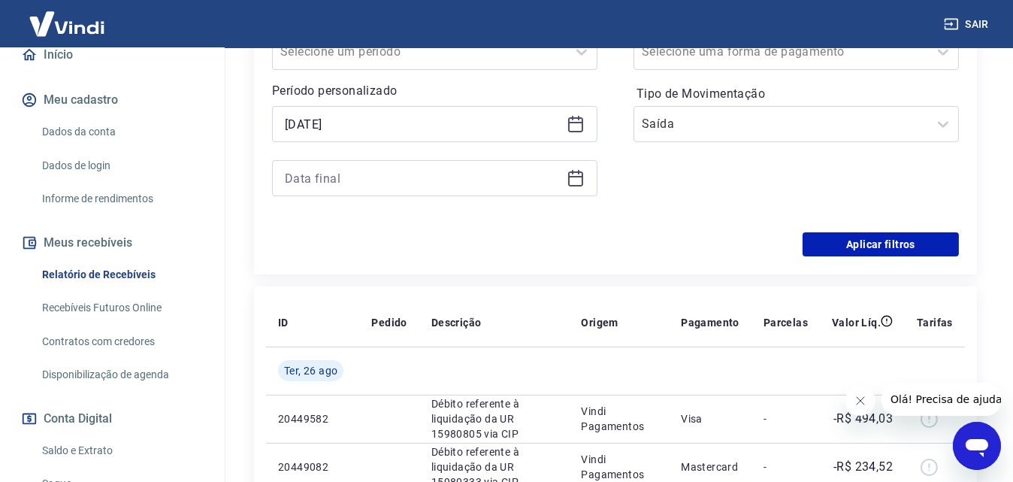
click at [575, 176] on icon at bounding box center [575, 177] width 15 height 2
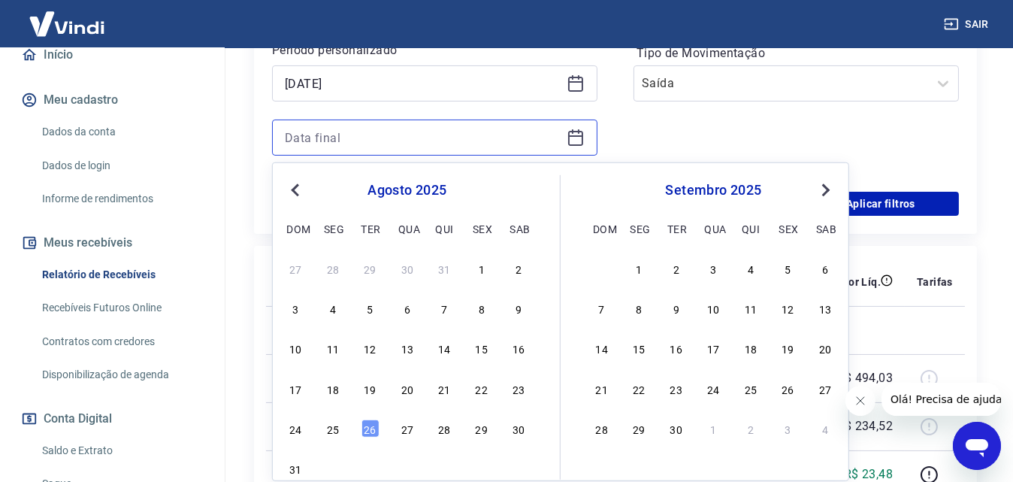
scroll to position [458, 0]
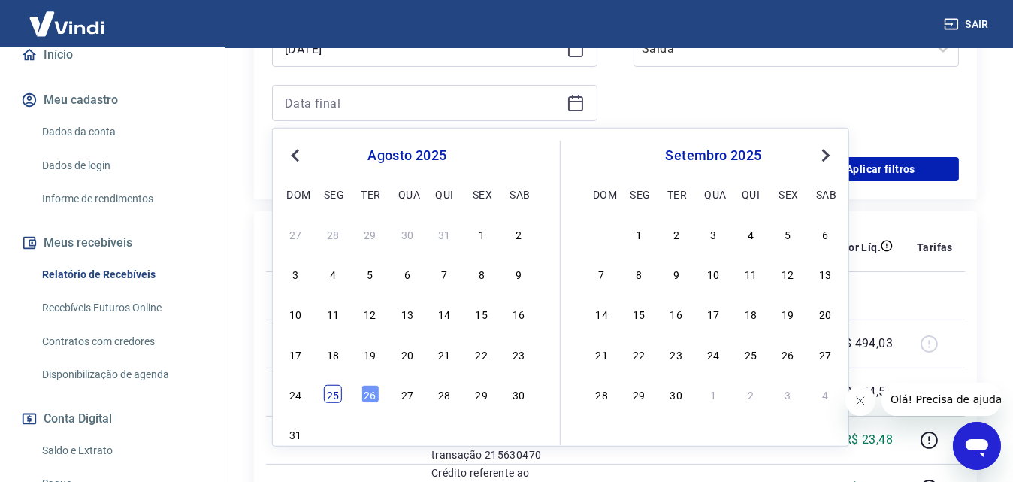
click at [337, 399] on div "25" at bounding box center [333, 394] width 18 height 18
type input "[DATE]"
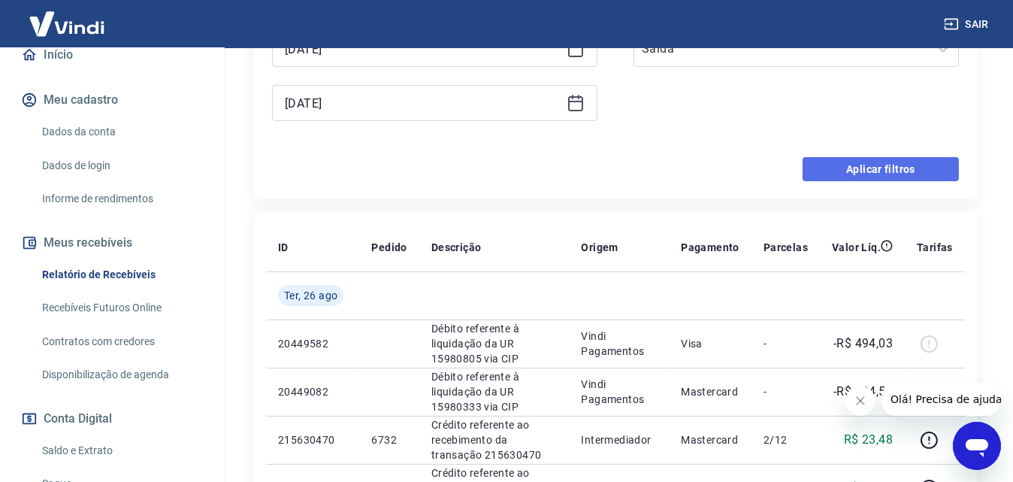
click at [885, 174] on button "Aplicar filtros" at bounding box center [881, 169] width 156 height 24
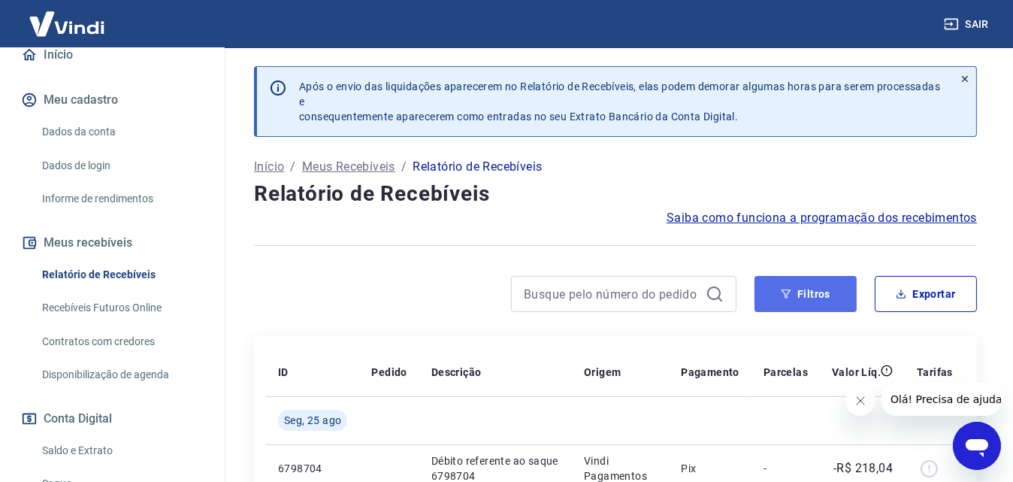
click at [785, 283] on button "Filtros" at bounding box center [806, 294] width 102 height 36
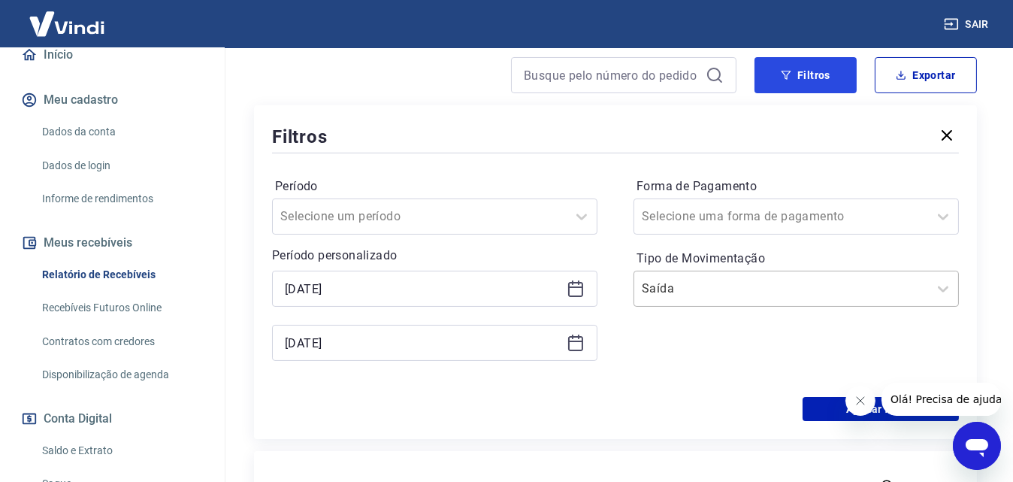
scroll to position [225, 0]
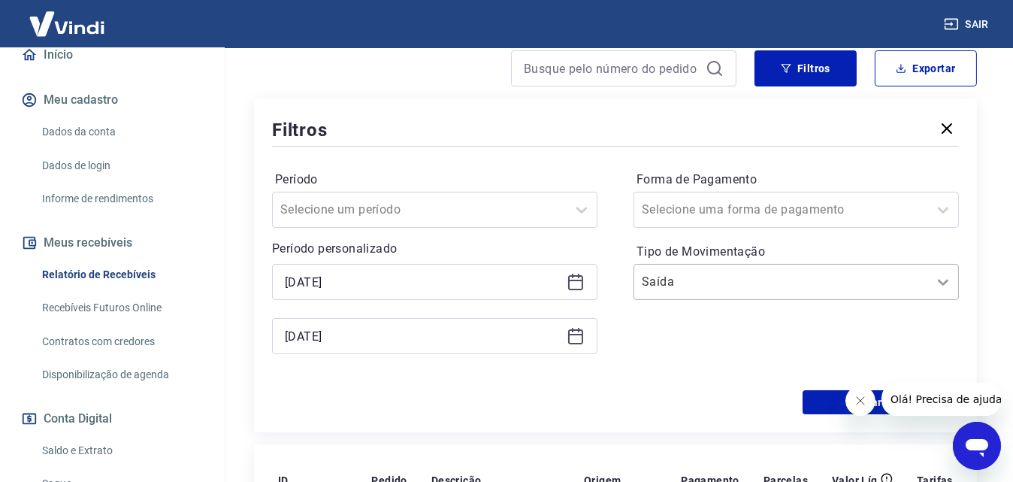
click at [937, 283] on icon at bounding box center [943, 282] width 18 height 18
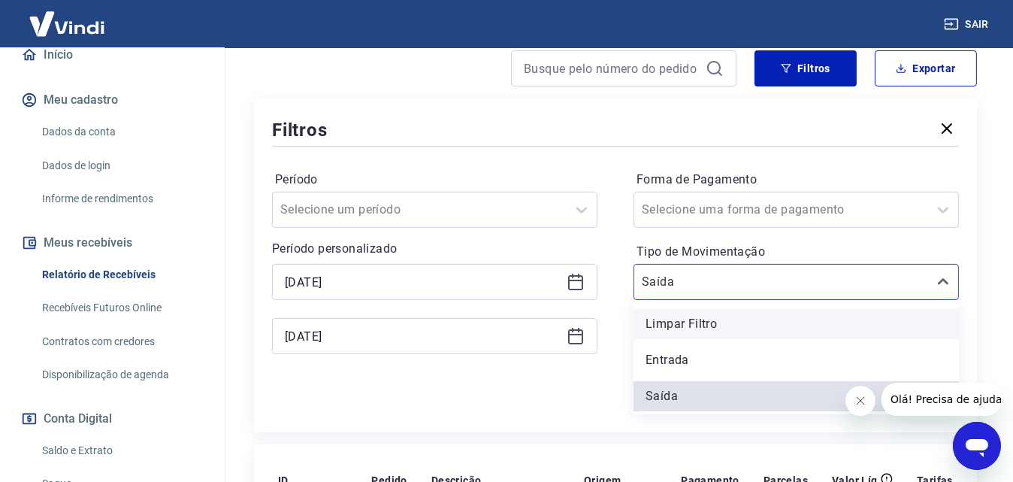
click at [695, 327] on div "Limpar Filtro" at bounding box center [796, 324] width 325 height 30
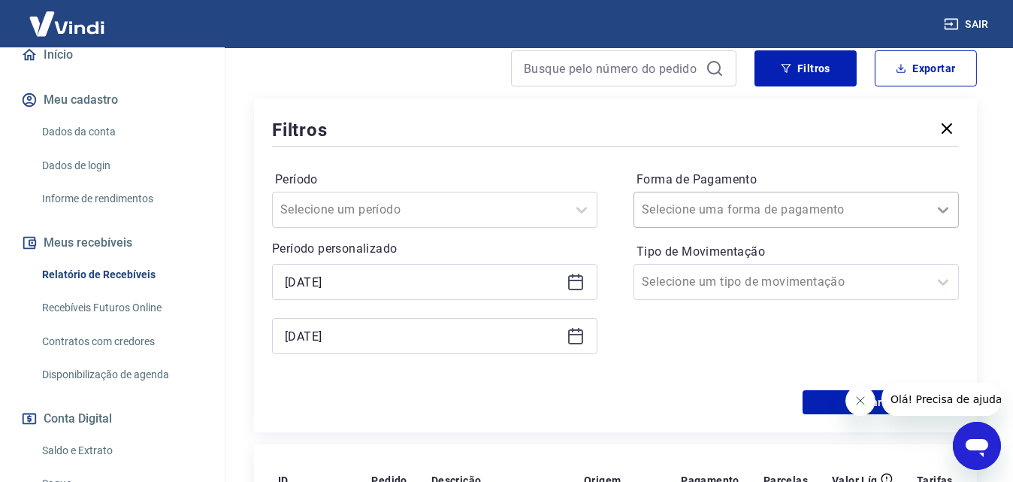
click at [943, 219] on div at bounding box center [943, 210] width 30 height 30
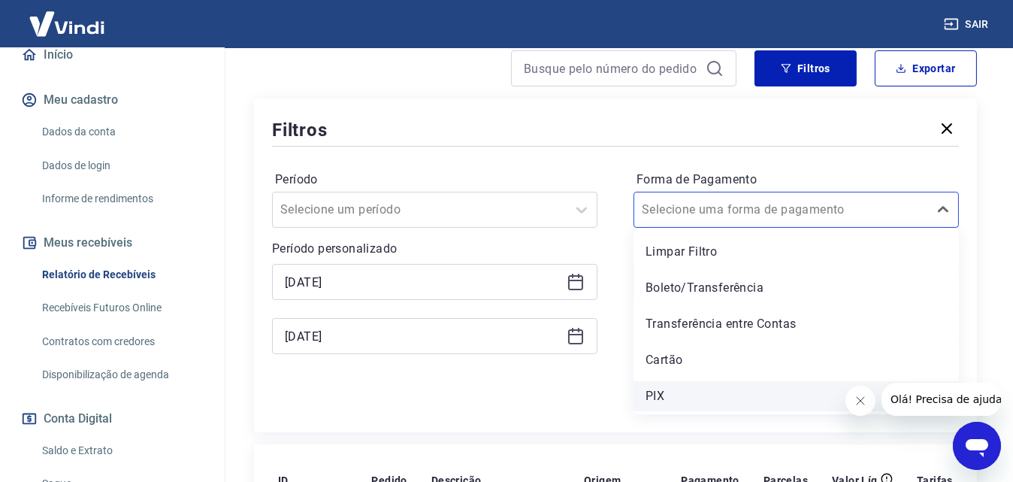
click at [662, 392] on div "PIX" at bounding box center [796, 396] width 325 height 30
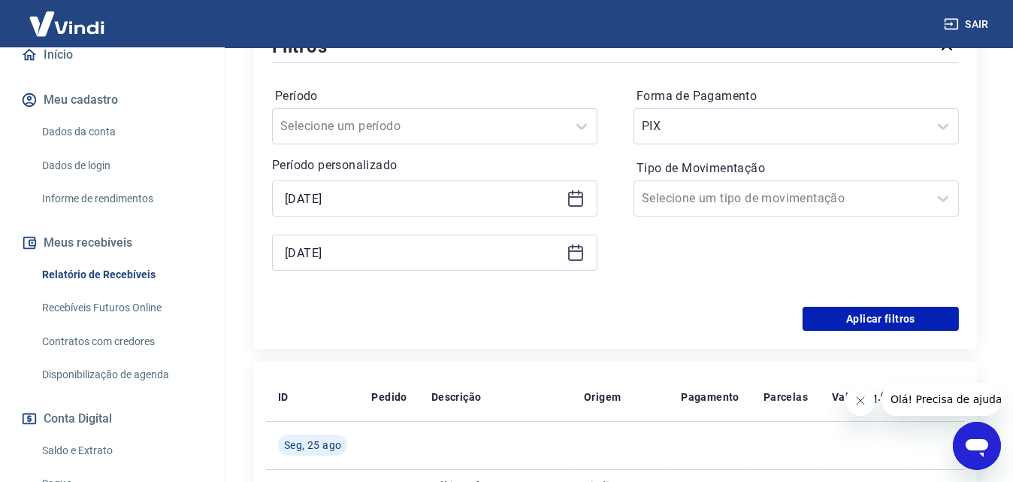
scroll to position [376, 0]
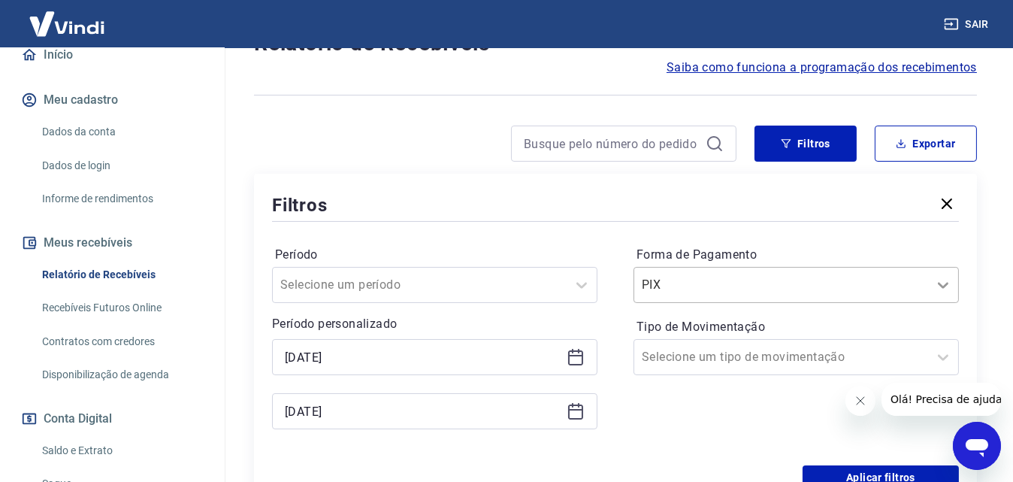
click at [945, 284] on icon at bounding box center [943, 285] width 18 height 18
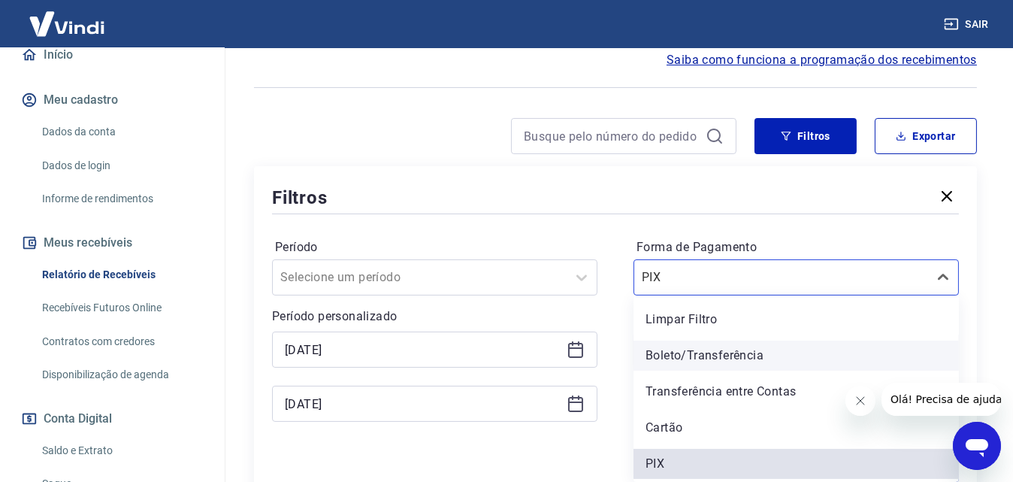
click at [788, 350] on div "Boleto/Transferência" at bounding box center [796, 355] width 325 height 30
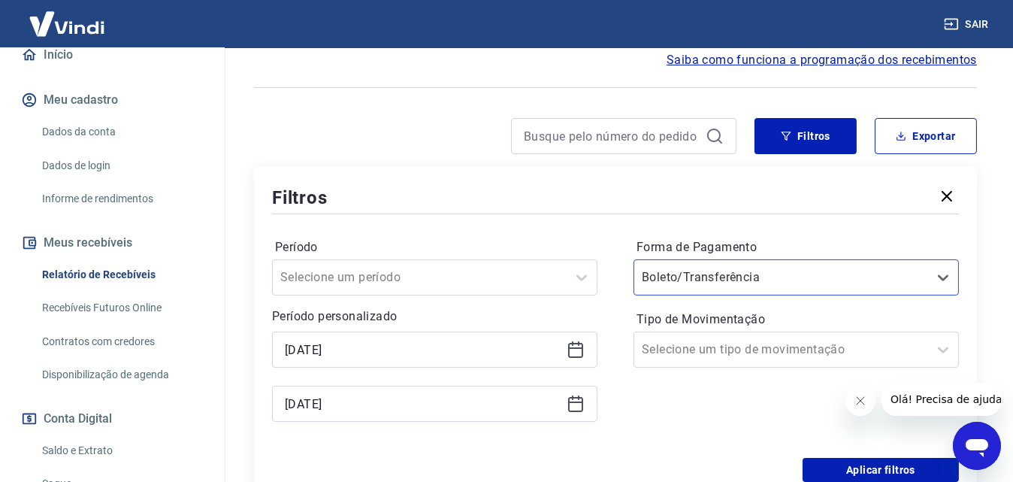
scroll to position [383, 0]
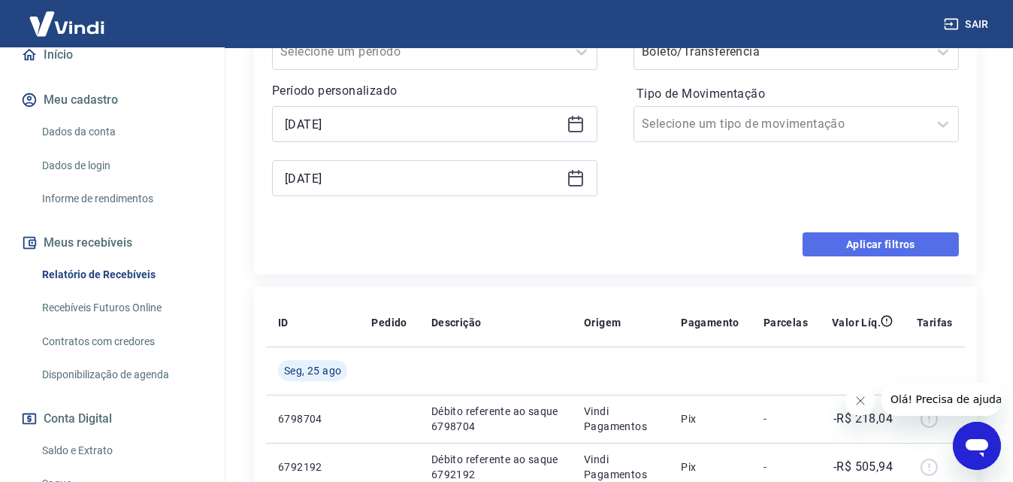
click at [877, 252] on button "Aplicar filtros" at bounding box center [881, 244] width 156 height 24
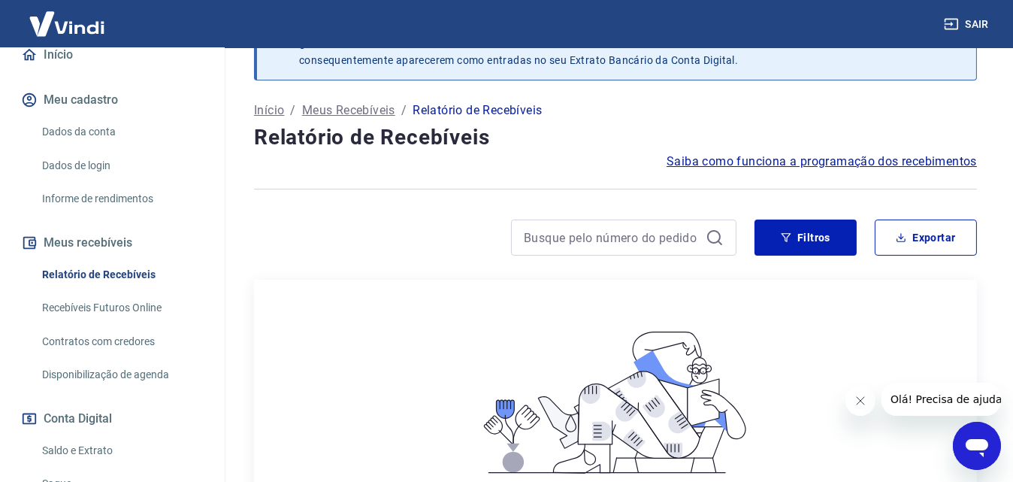
scroll to position [51, 0]
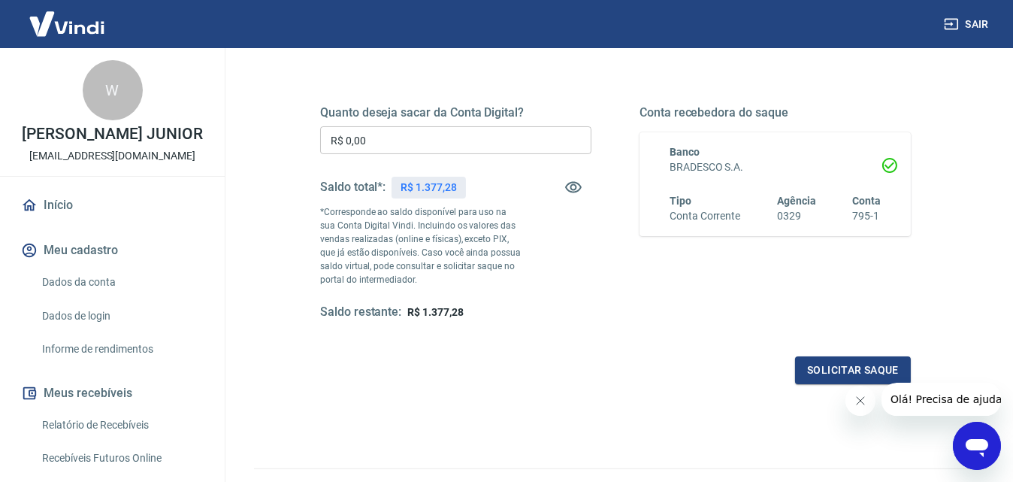
scroll to position [273, 0]
